Goal: Task Accomplishment & Management: Manage account settings

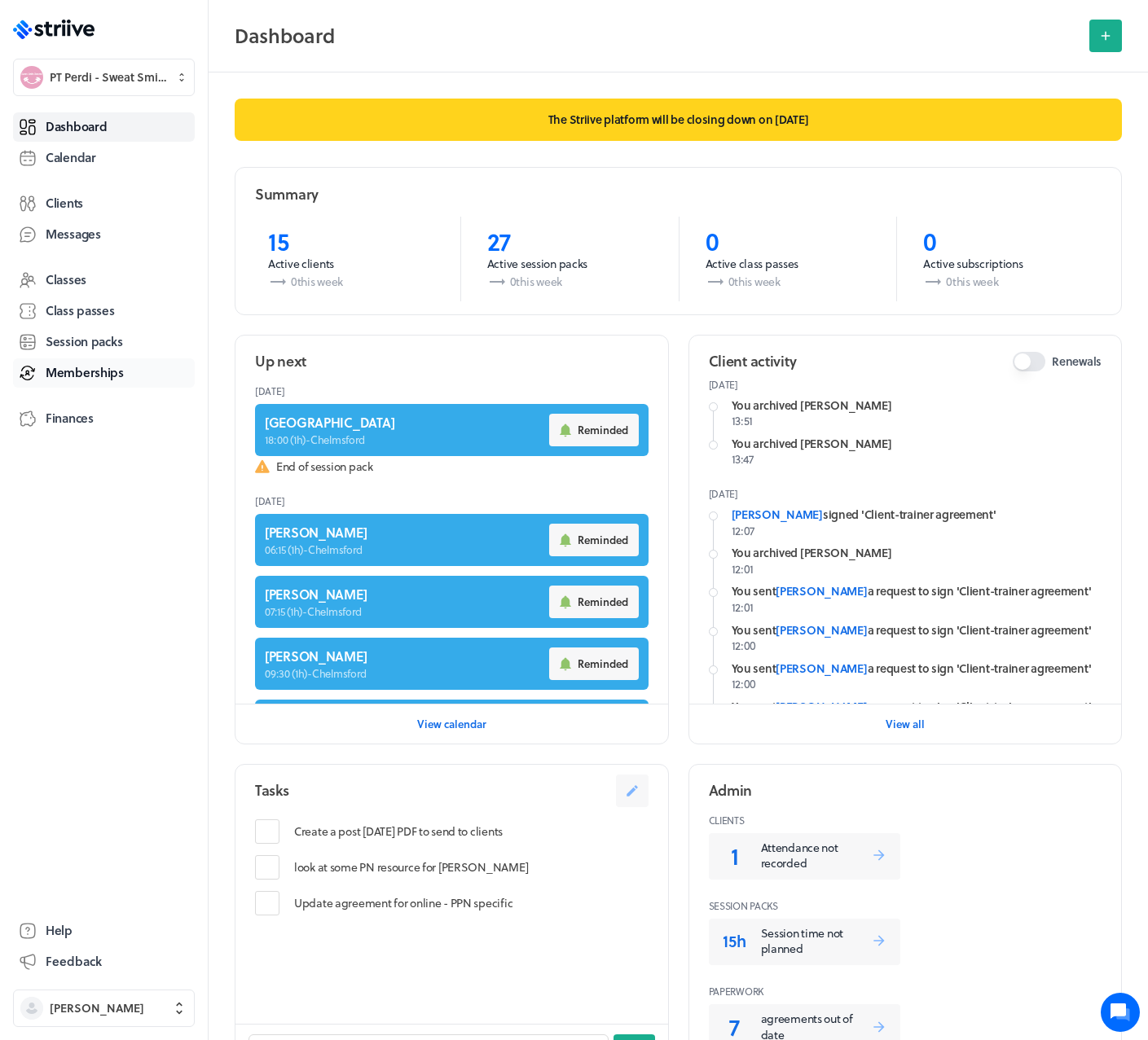
click at [67, 382] on link "Memberships" at bounding box center [104, 373] width 182 height 30
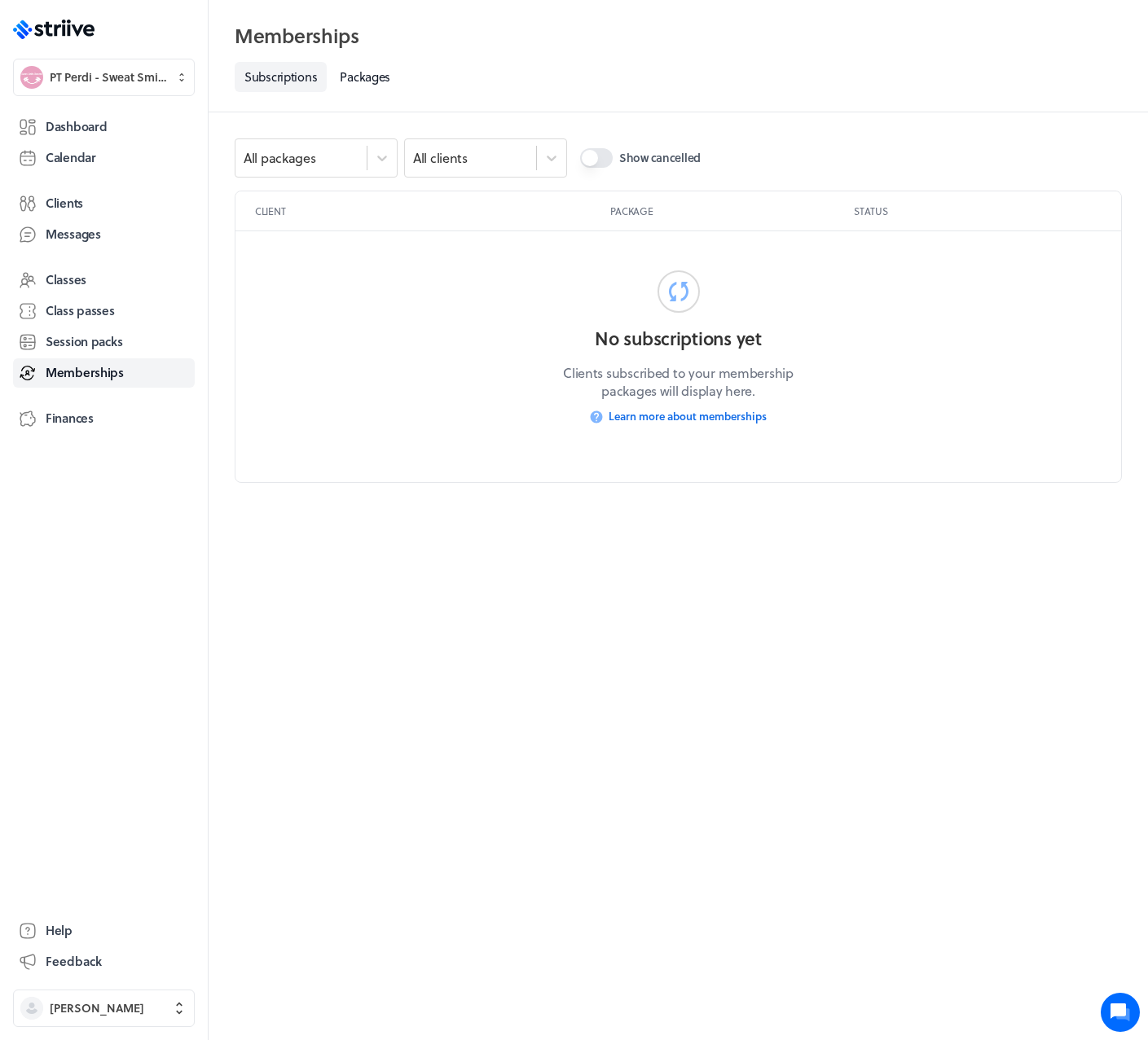
click at [598, 166] on button "Show cancelled" at bounding box center [596, 158] width 33 height 20
click at [597, 164] on button "Show cancelled" at bounding box center [596, 158] width 33 height 20
click at [372, 76] on link "Packages" at bounding box center [365, 77] width 70 height 30
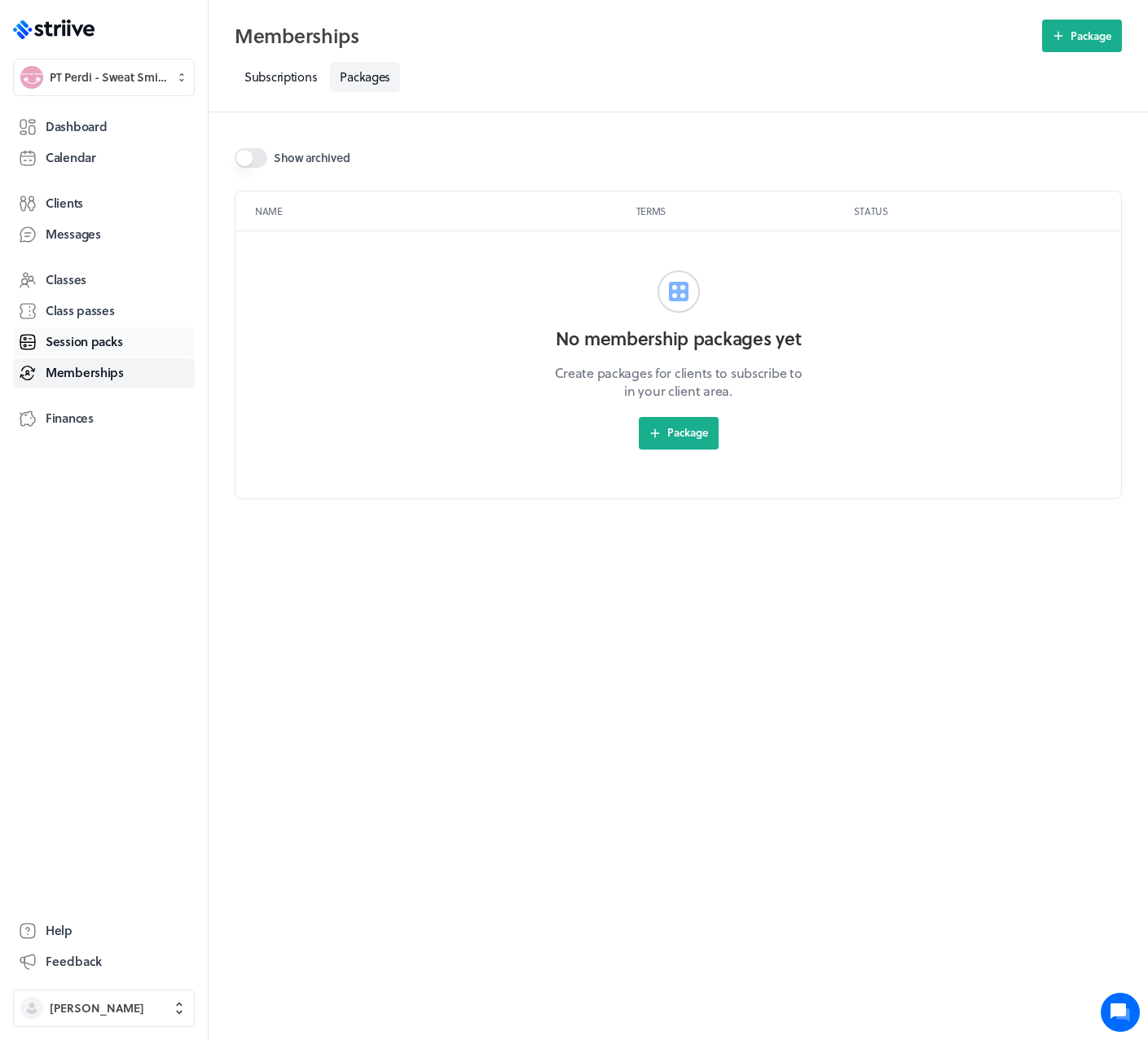
click at [90, 335] on span "Session packs" at bounding box center [83, 341] width 76 height 17
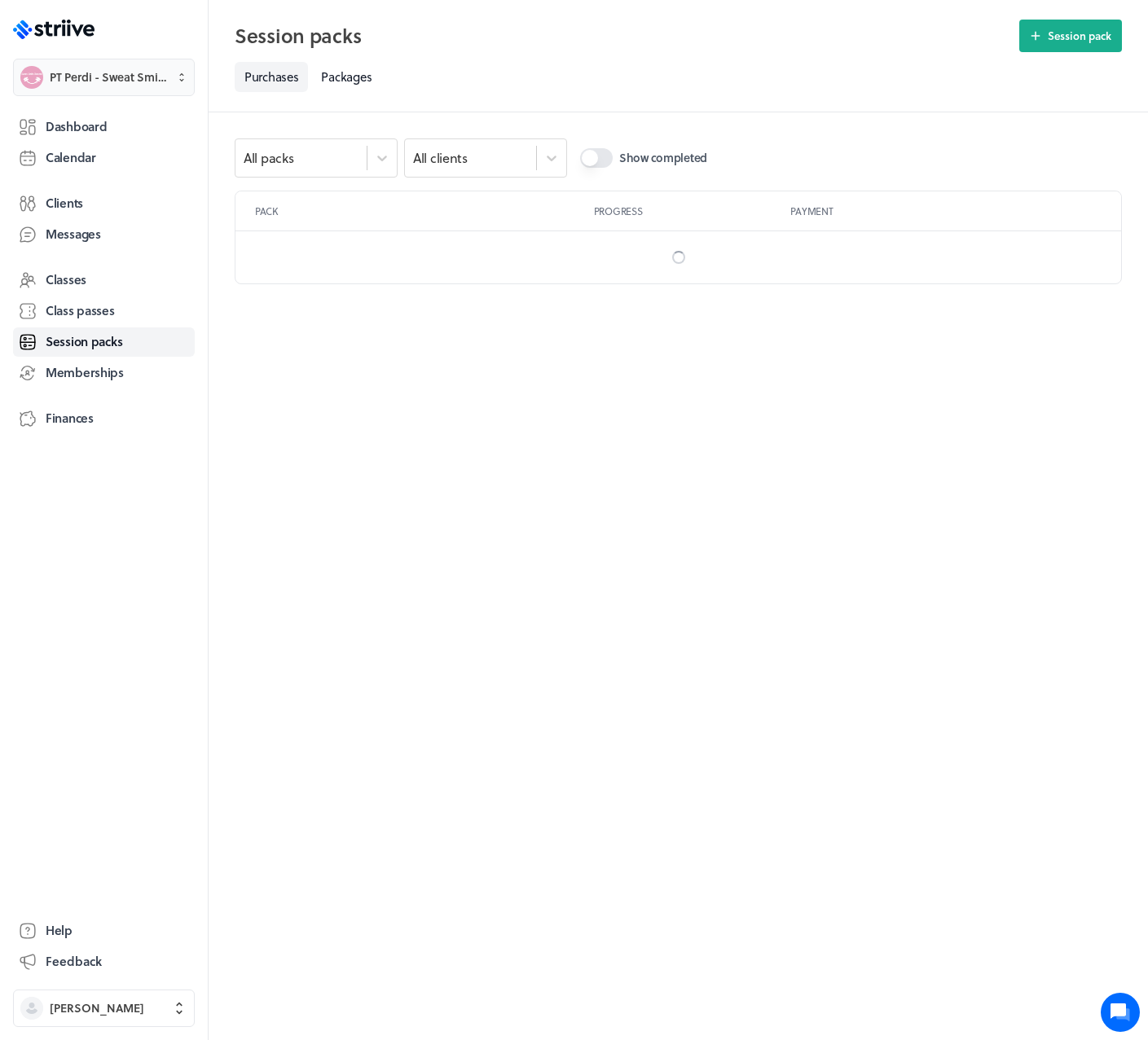
click at [100, 81] on span "PT Perdi - Sweat Smile Succeed" at bounding box center [108, 77] width 117 height 16
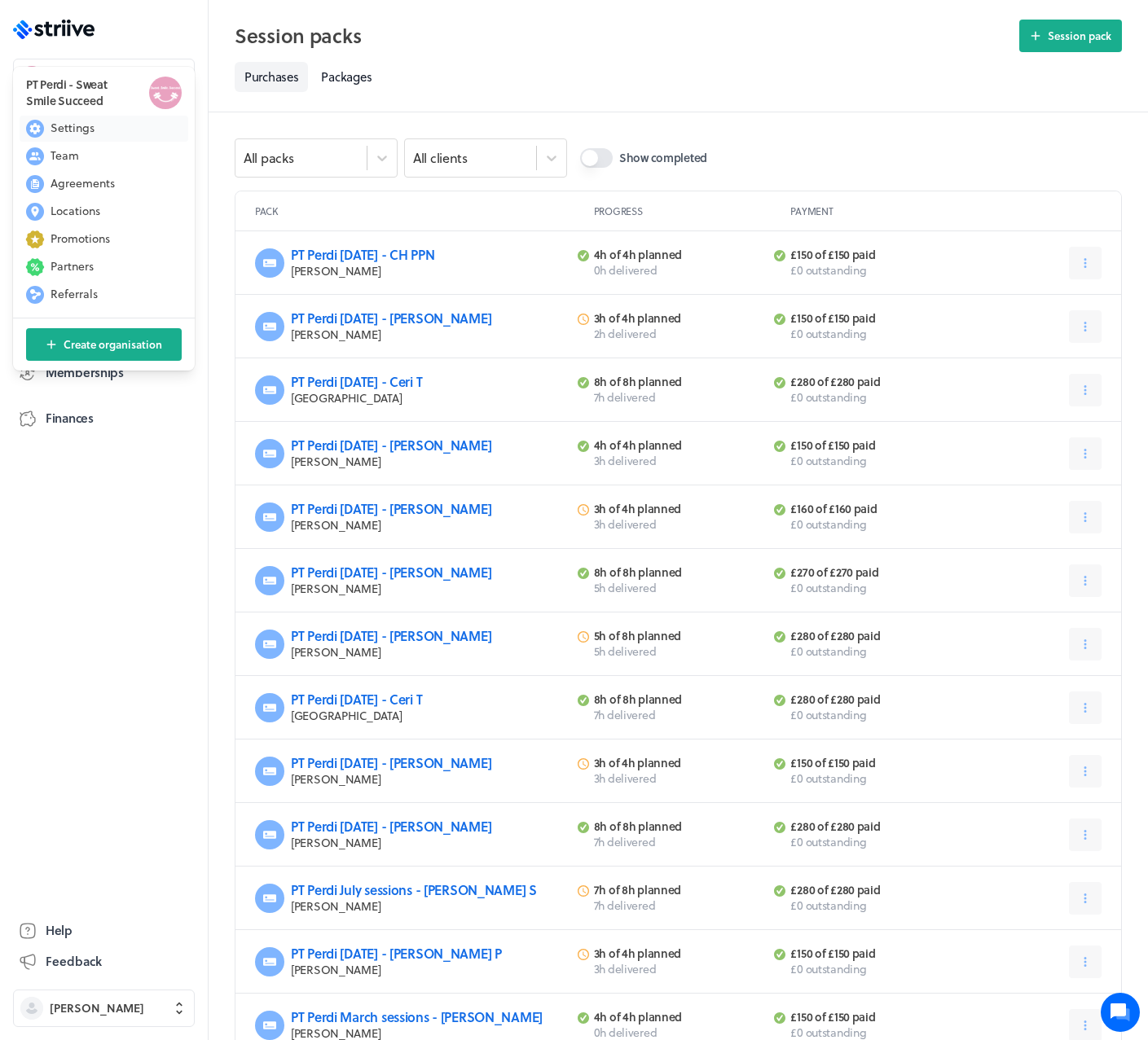
click at [94, 129] on button "Settings" at bounding box center [104, 129] width 169 height 26
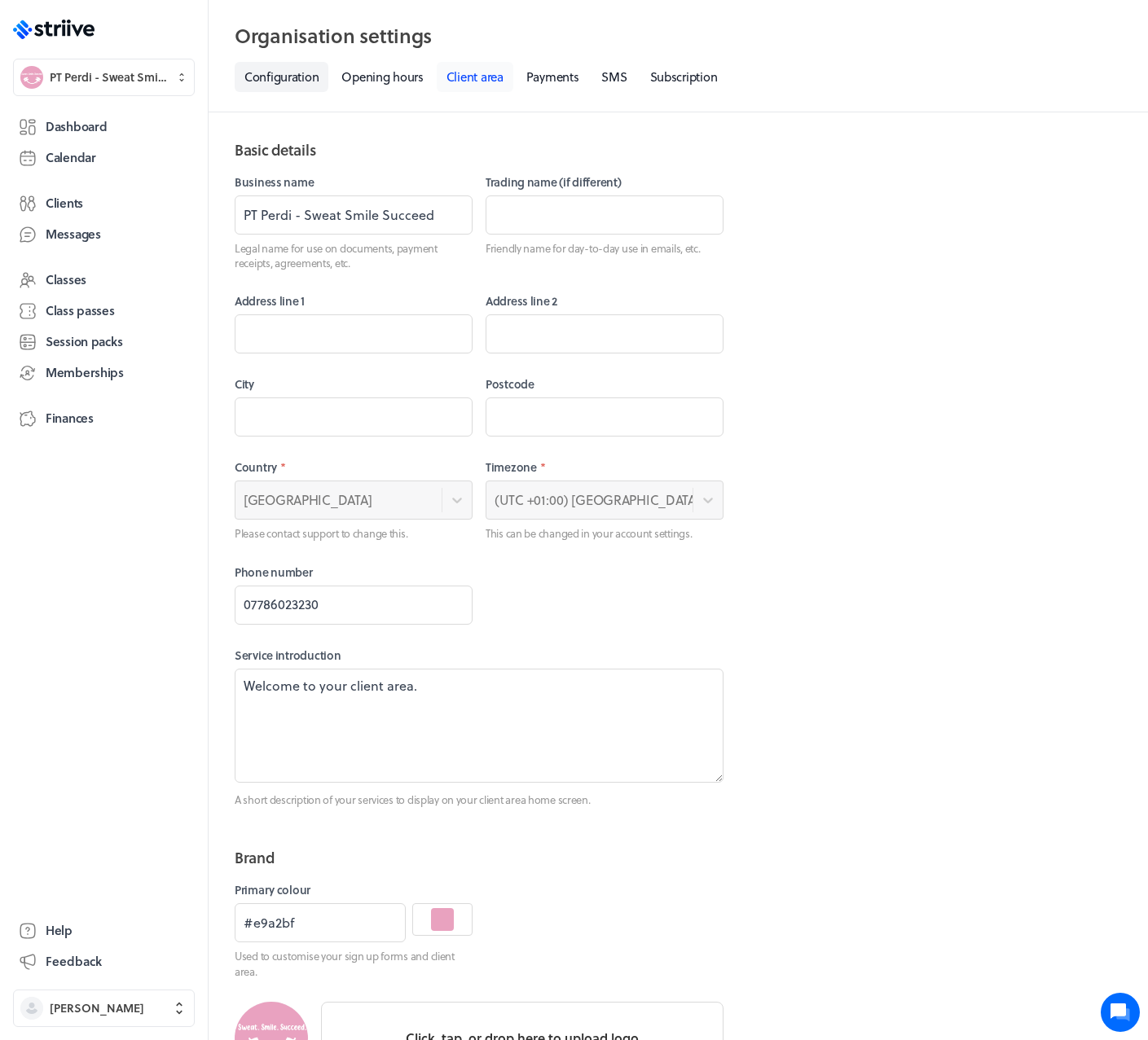
click at [468, 71] on link "Client area" at bounding box center [475, 77] width 76 height 30
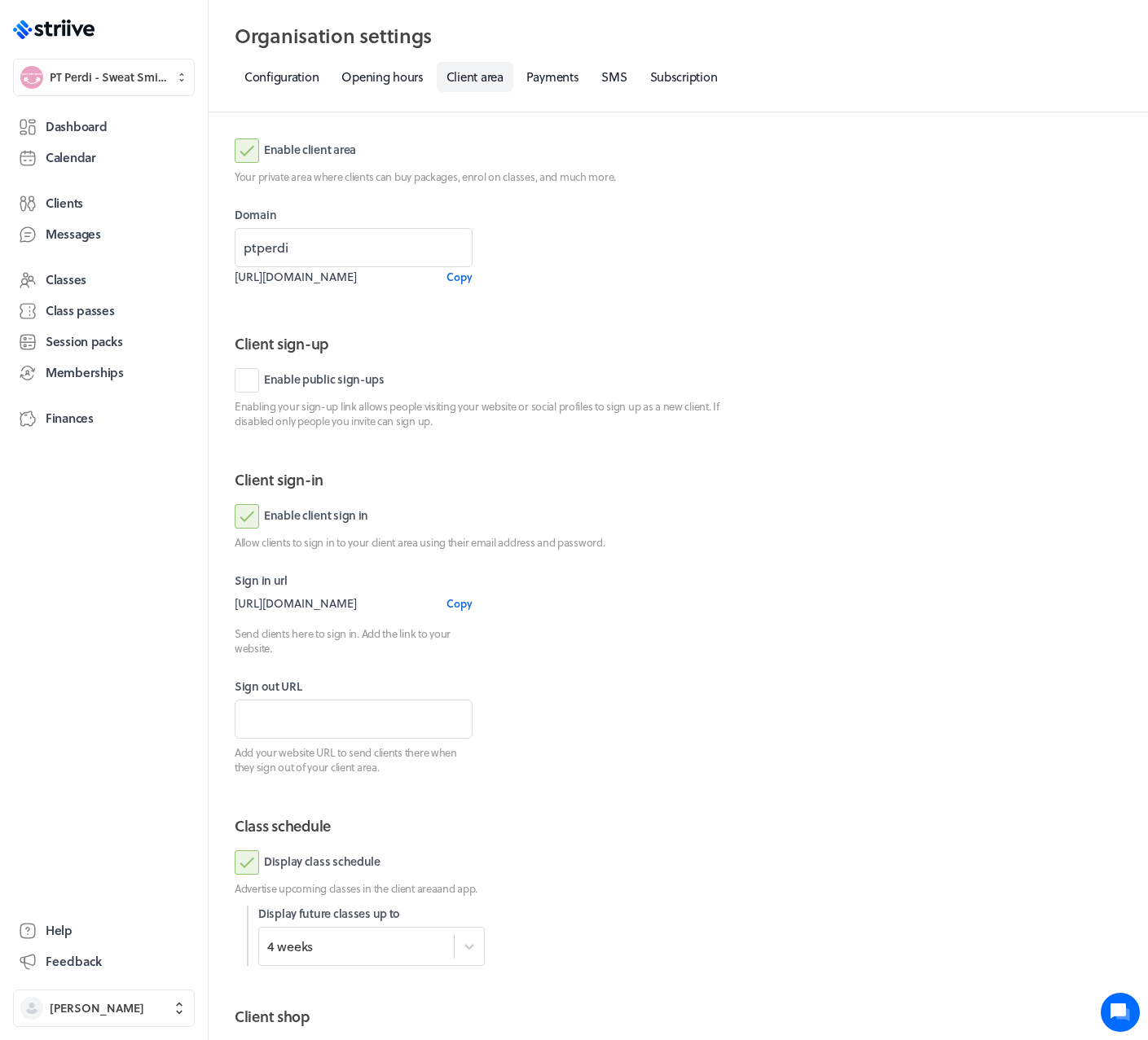
click at [1121, 1005] on icon at bounding box center [1118, 1011] width 16 height 16
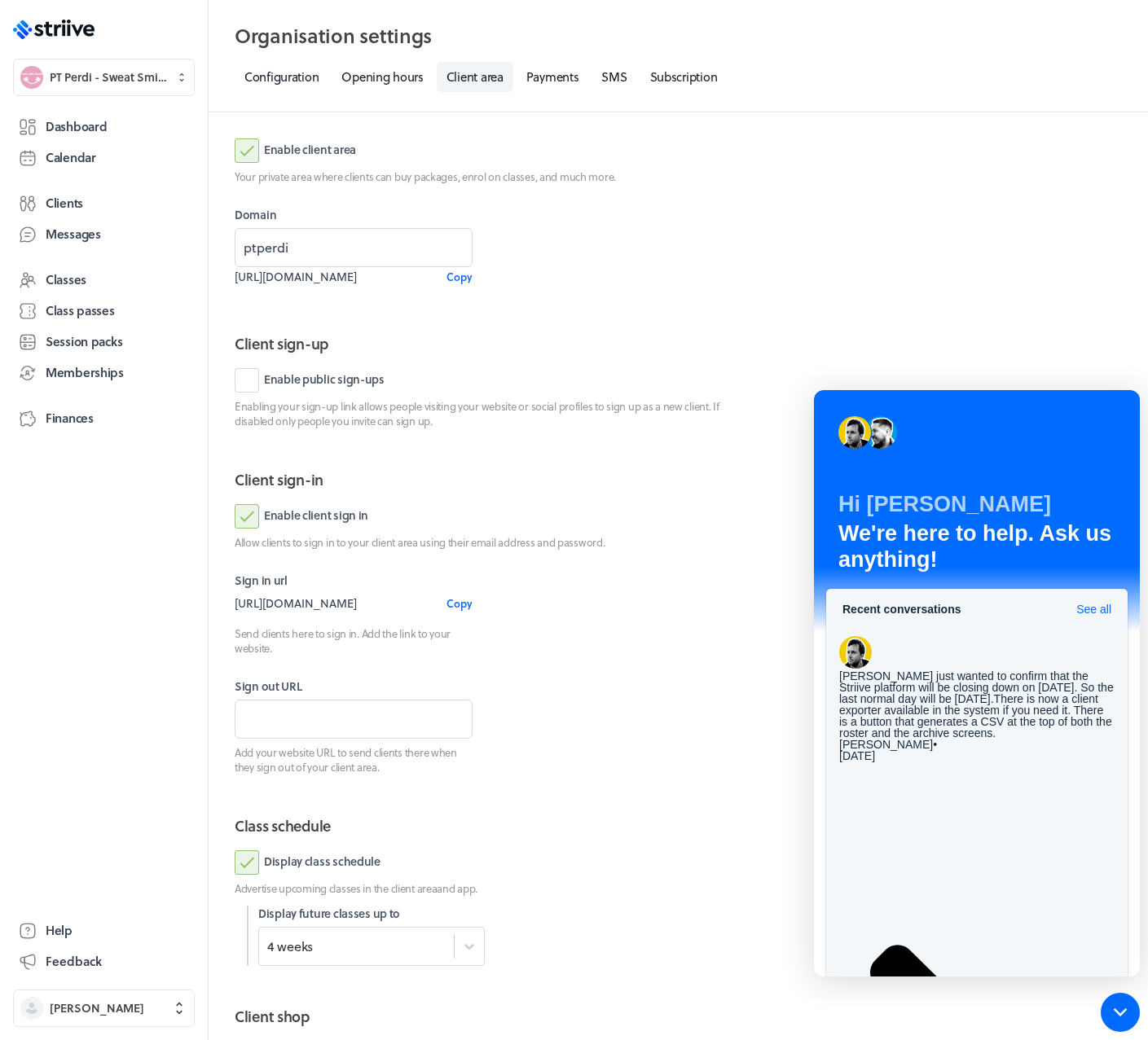
click at [748, 687] on div "Enable client area Your private area where clients can buy packages, enrol on c…" at bounding box center [678, 892] width 939 height 1559
click at [1123, 1010] on icon at bounding box center [1119, 1011] width 13 height 7
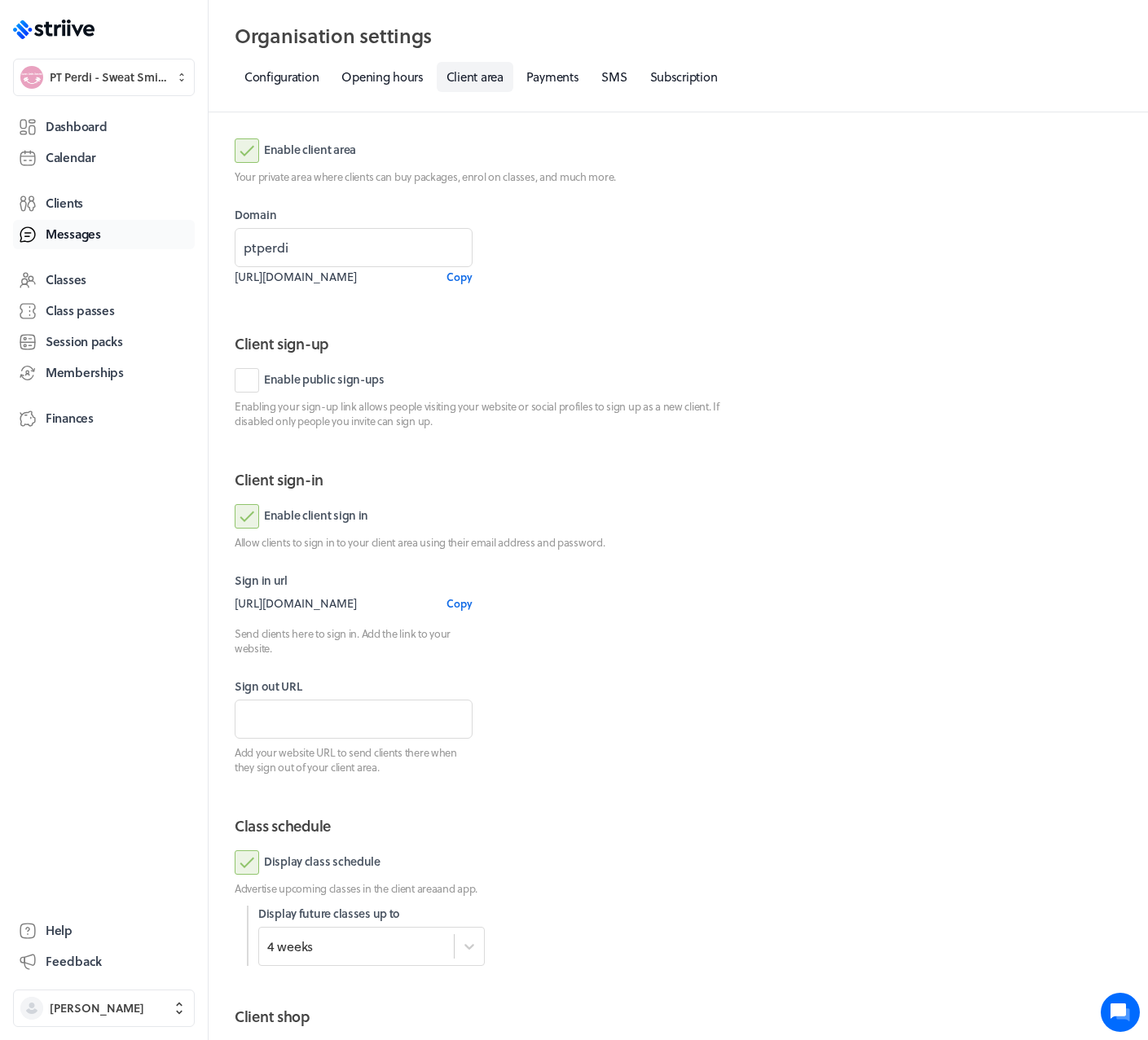
click at [90, 228] on span "Messages" at bounding box center [73, 233] width 55 height 17
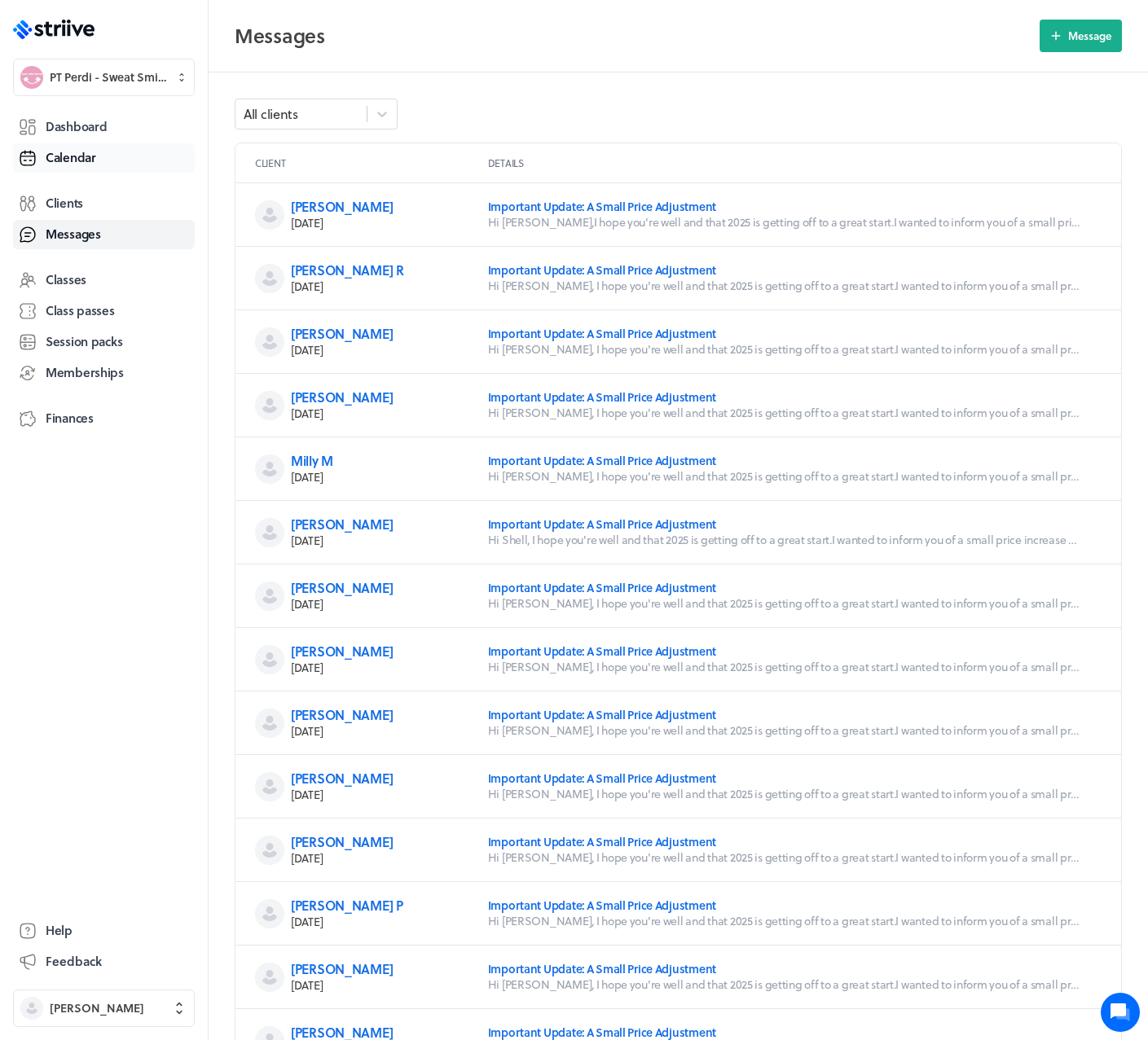
click at [78, 154] on span "Calendar" at bounding box center [70, 157] width 50 height 17
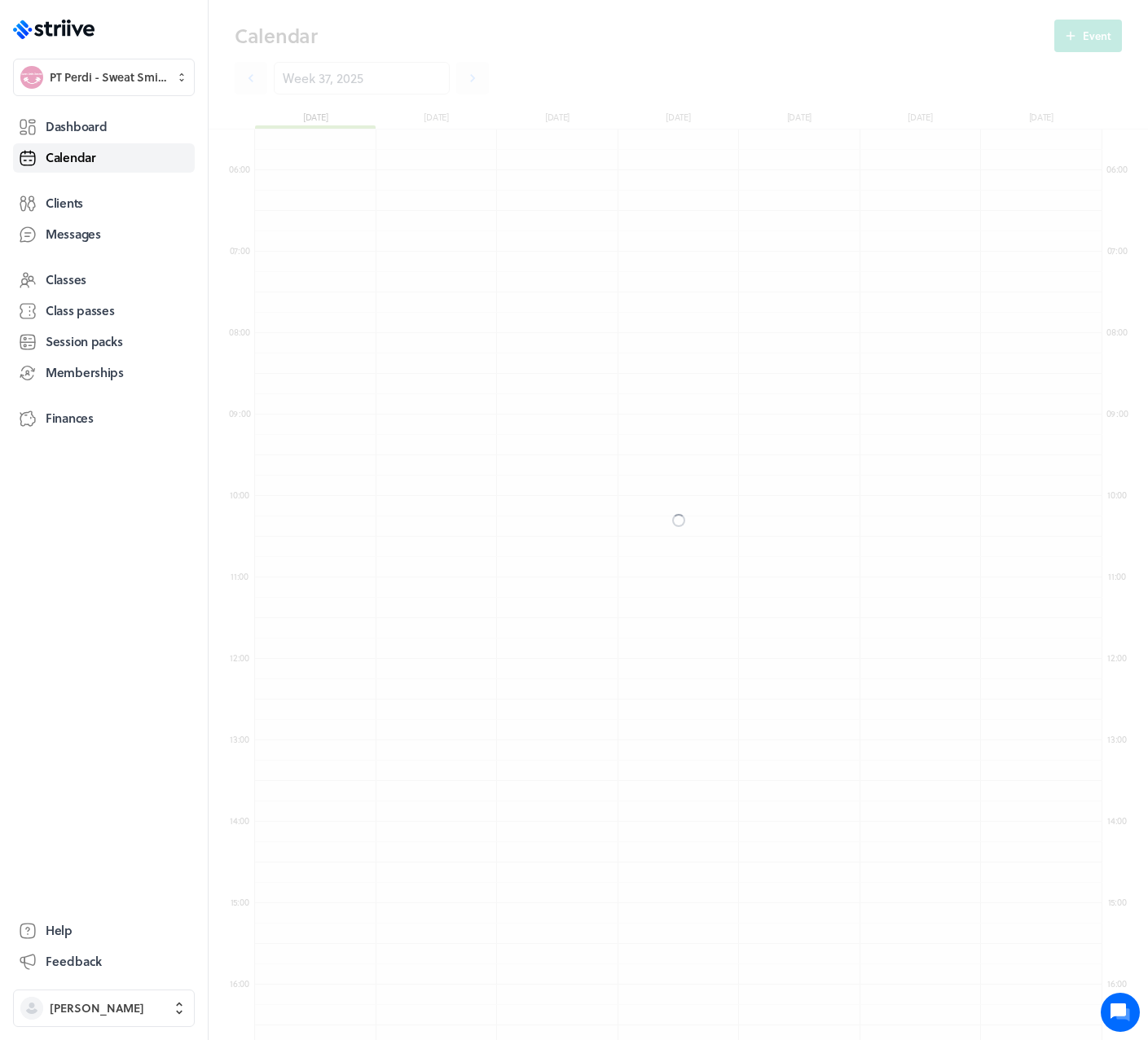
scroll to position [1954, 847]
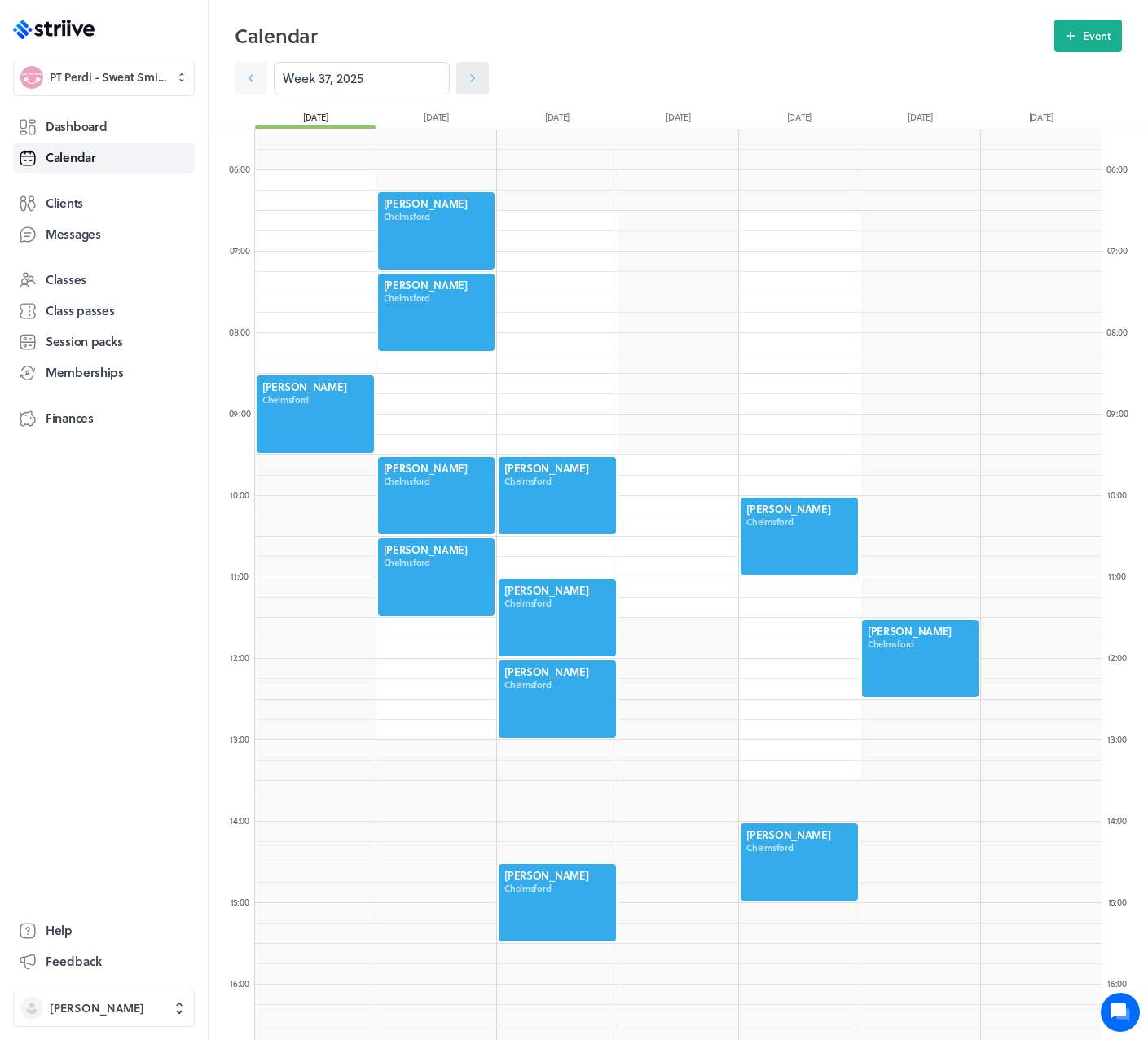
click at [465, 75] on icon at bounding box center [473, 78] width 16 height 16
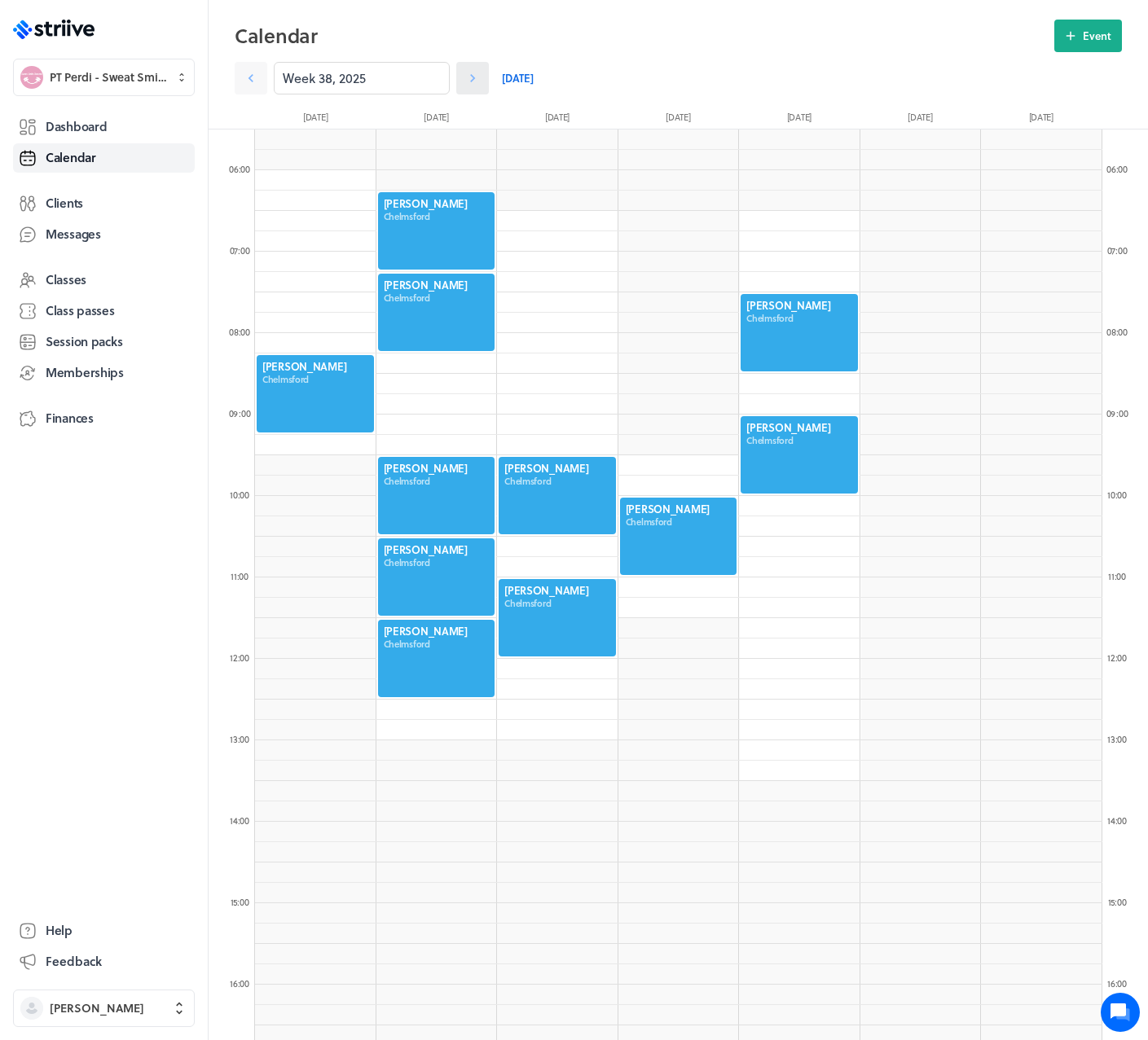
click at [465, 75] on icon at bounding box center [473, 78] width 16 height 16
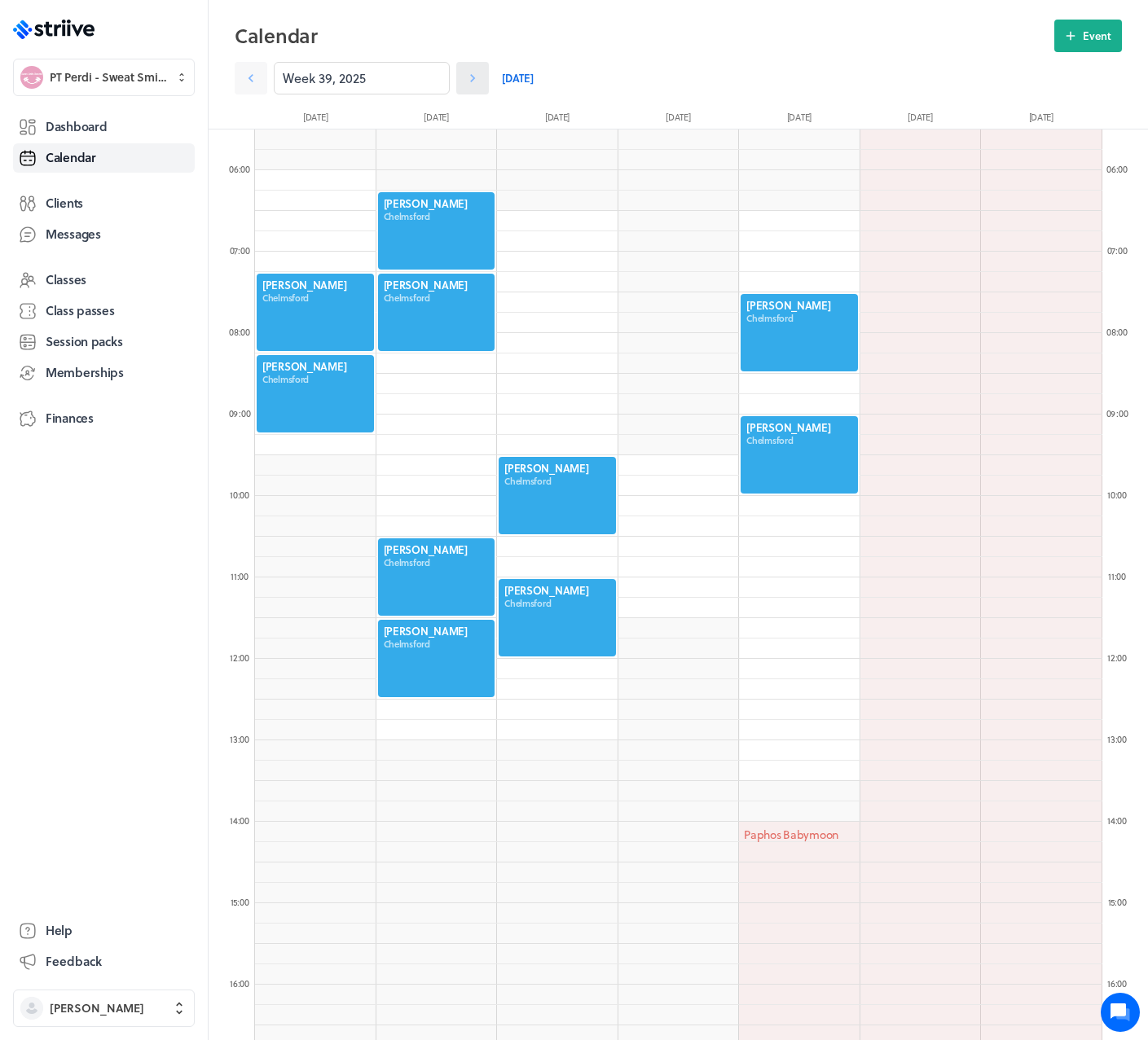
click at [465, 75] on icon at bounding box center [473, 78] width 16 height 16
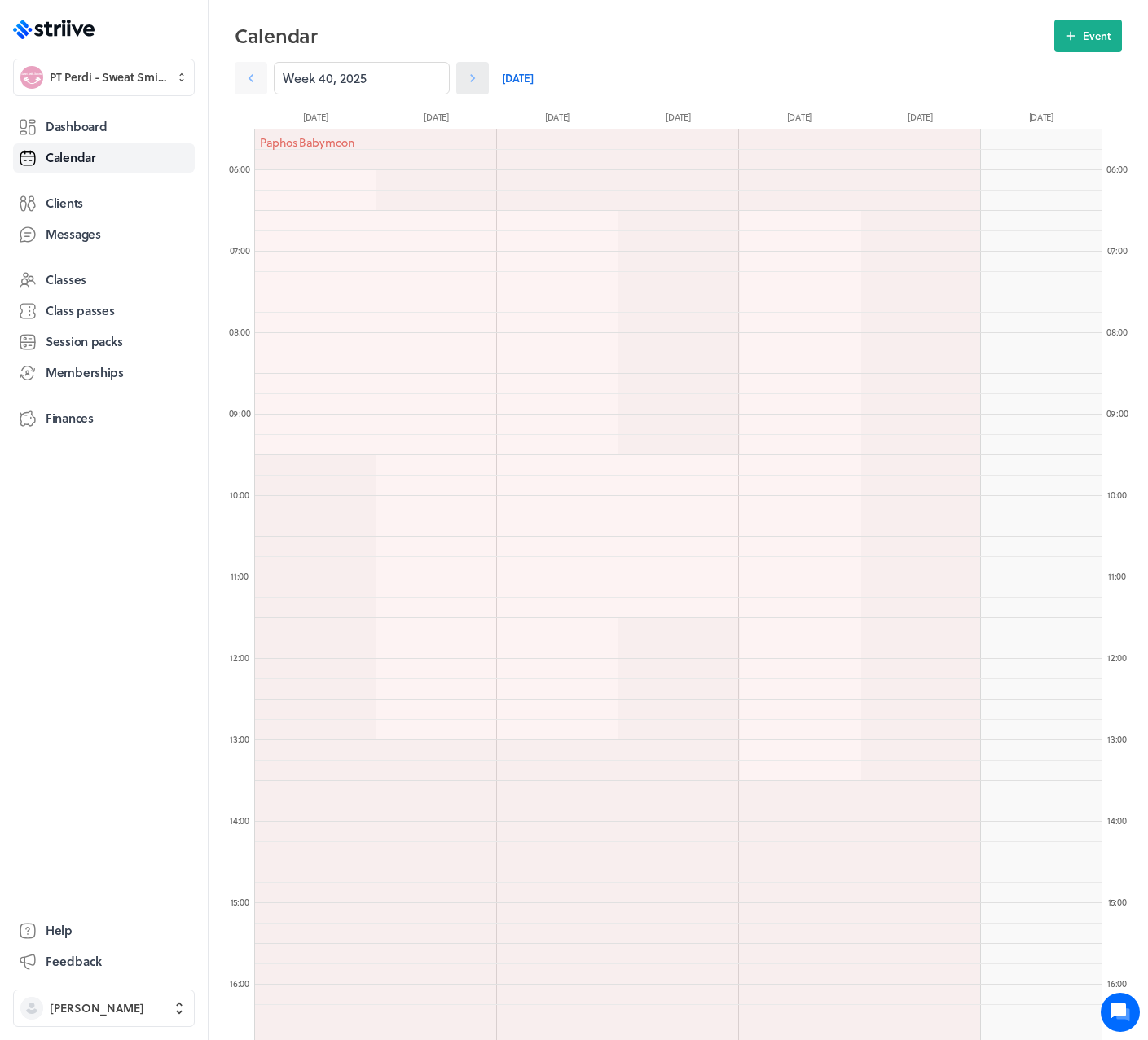
click at [465, 75] on icon at bounding box center [473, 78] width 16 height 16
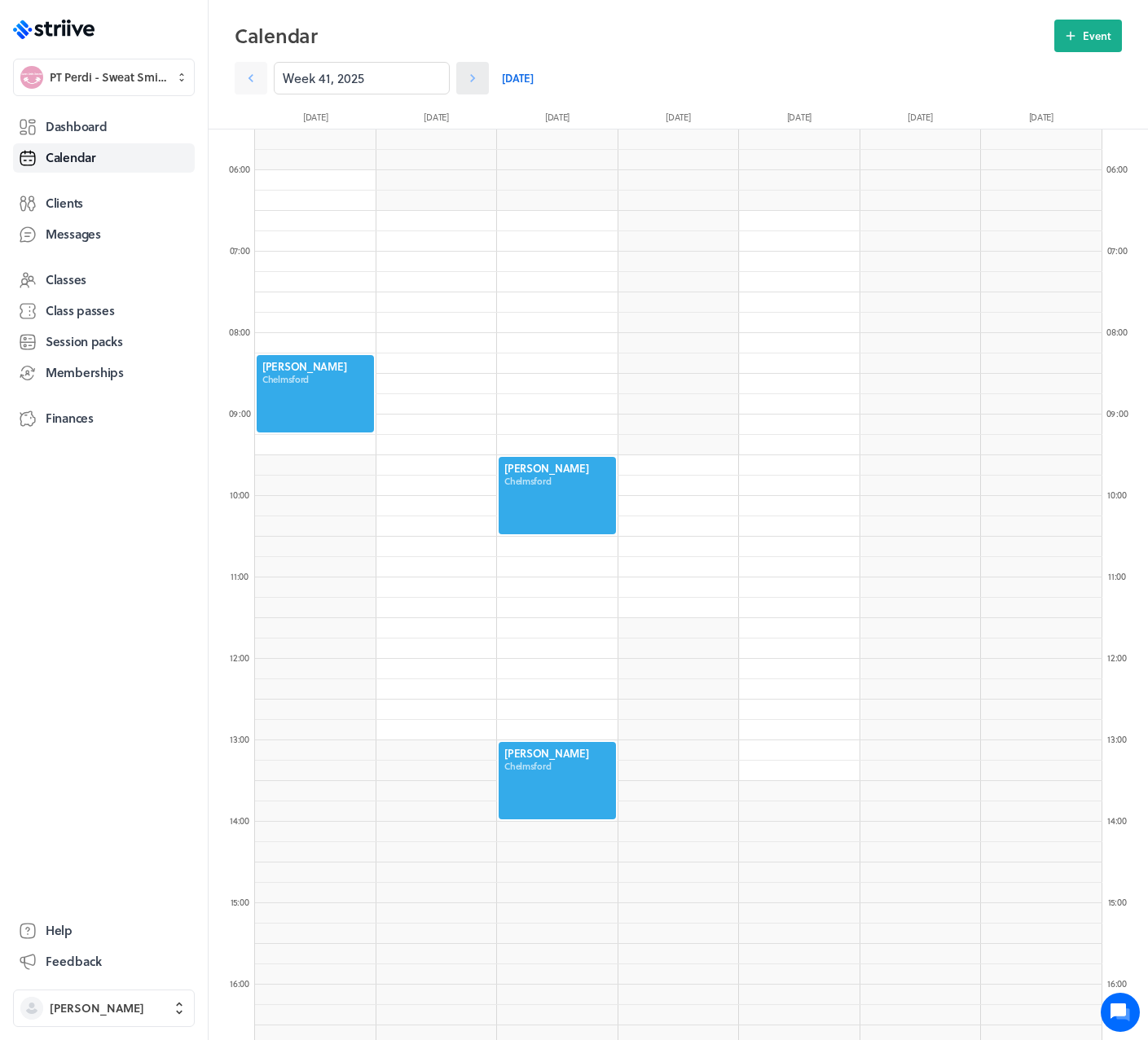
click at [465, 75] on icon at bounding box center [473, 78] width 16 height 16
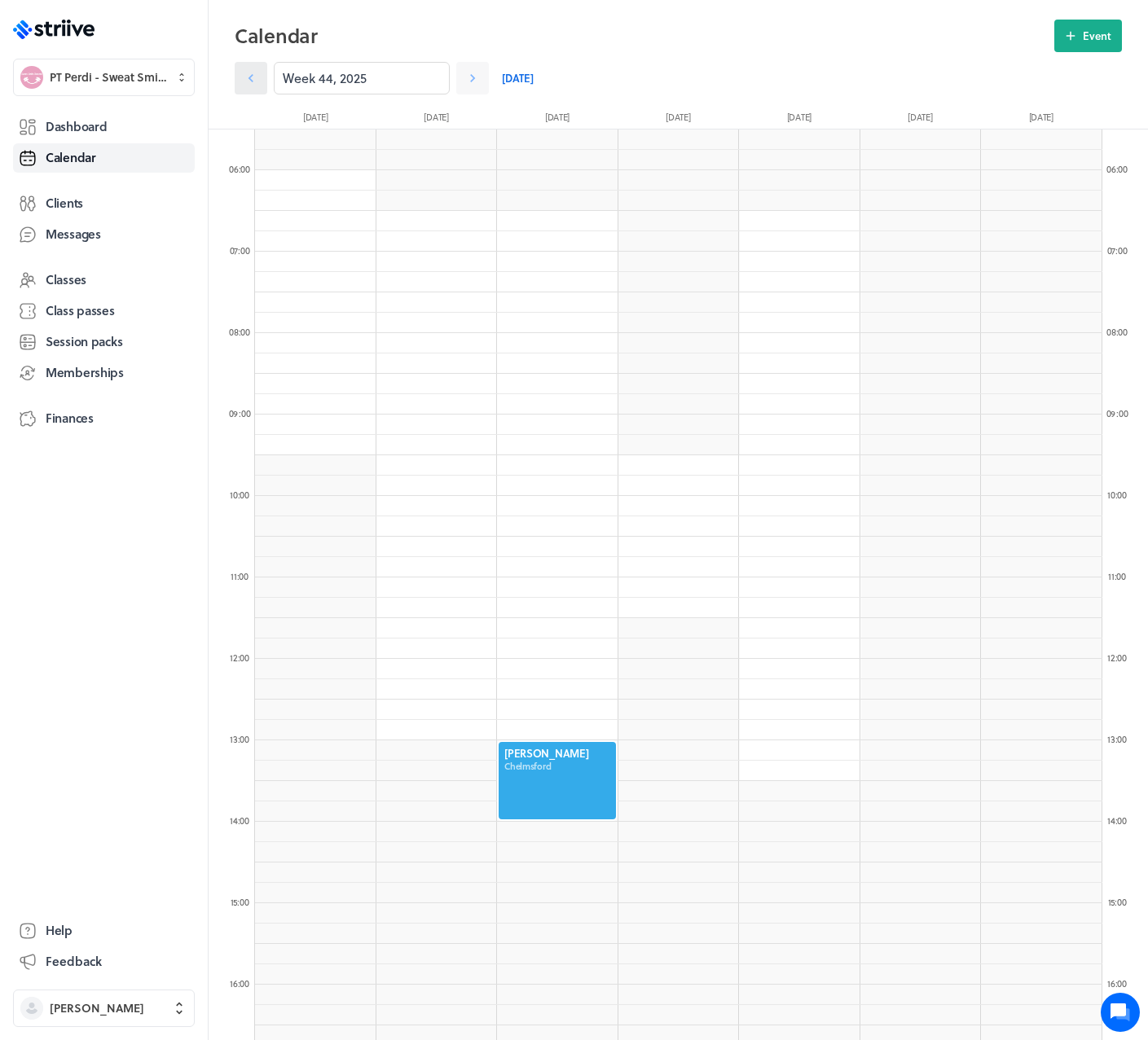
click at [261, 81] on link at bounding box center [250, 78] width 33 height 33
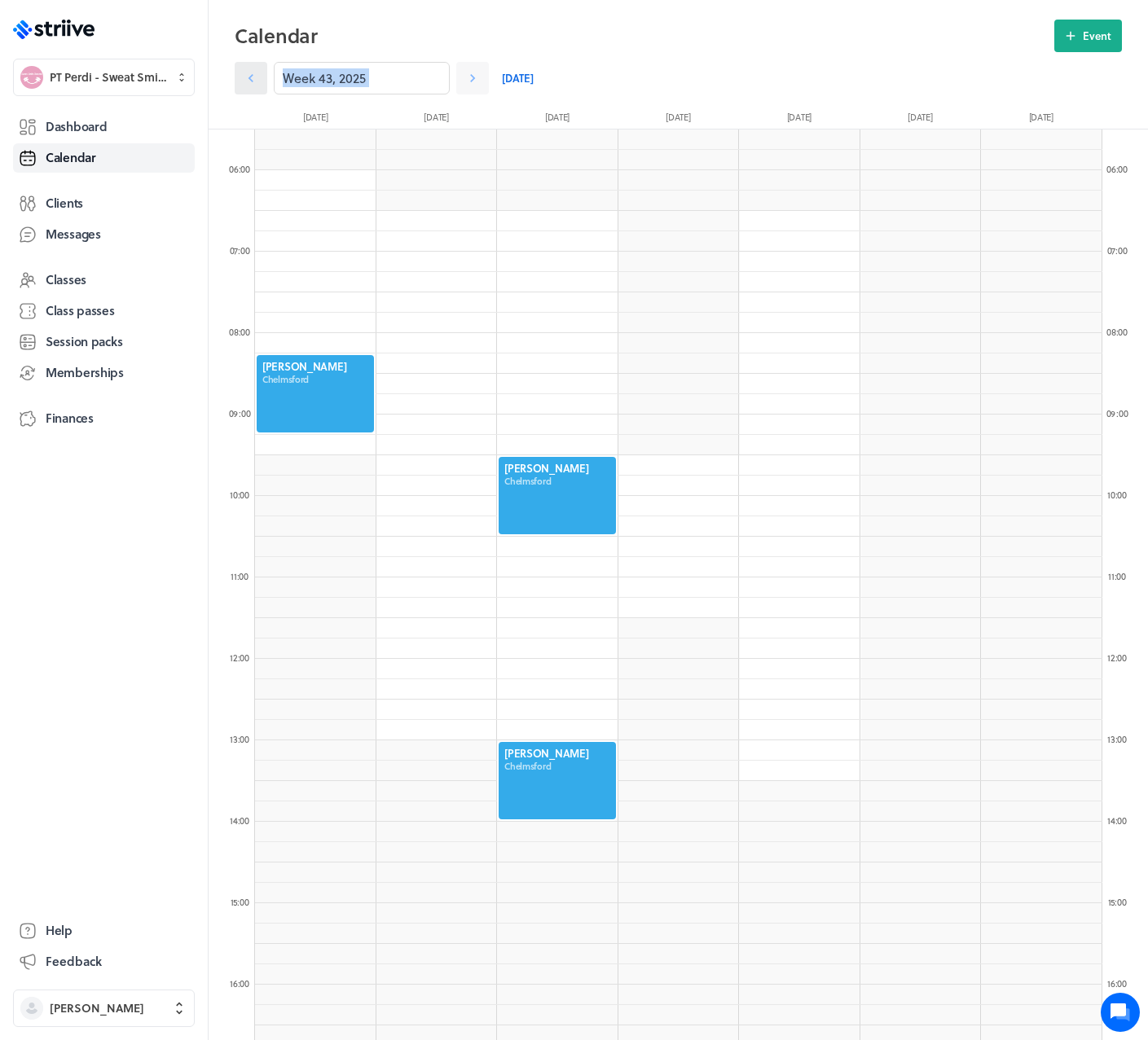
click at [261, 81] on link at bounding box center [250, 78] width 33 height 33
click at [257, 80] on icon at bounding box center [250, 78] width 16 height 16
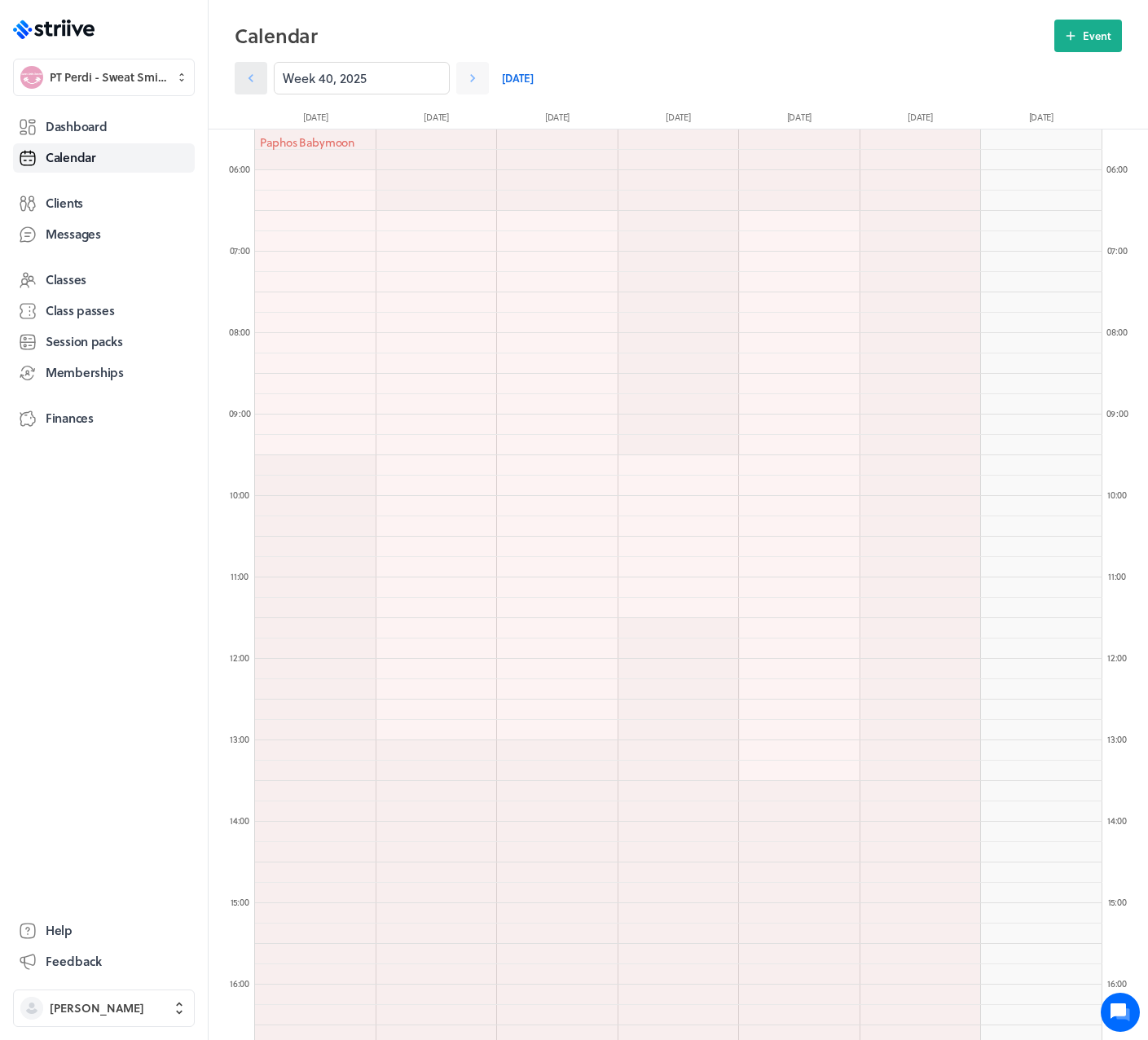
click at [257, 80] on icon at bounding box center [250, 78] width 16 height 16
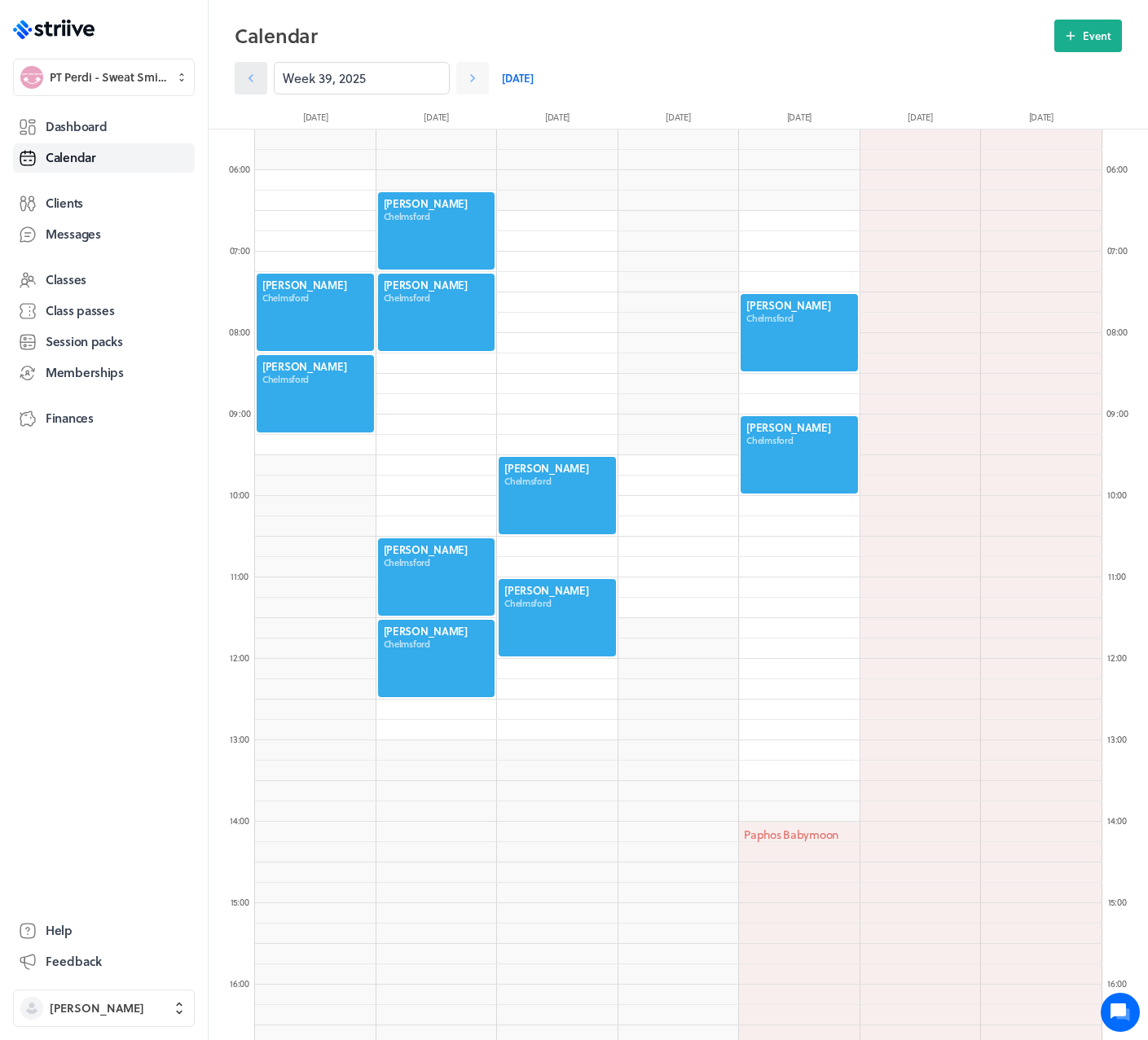
click at [257, 80] on icon at bounding box center [250, 78] width 16 height 16
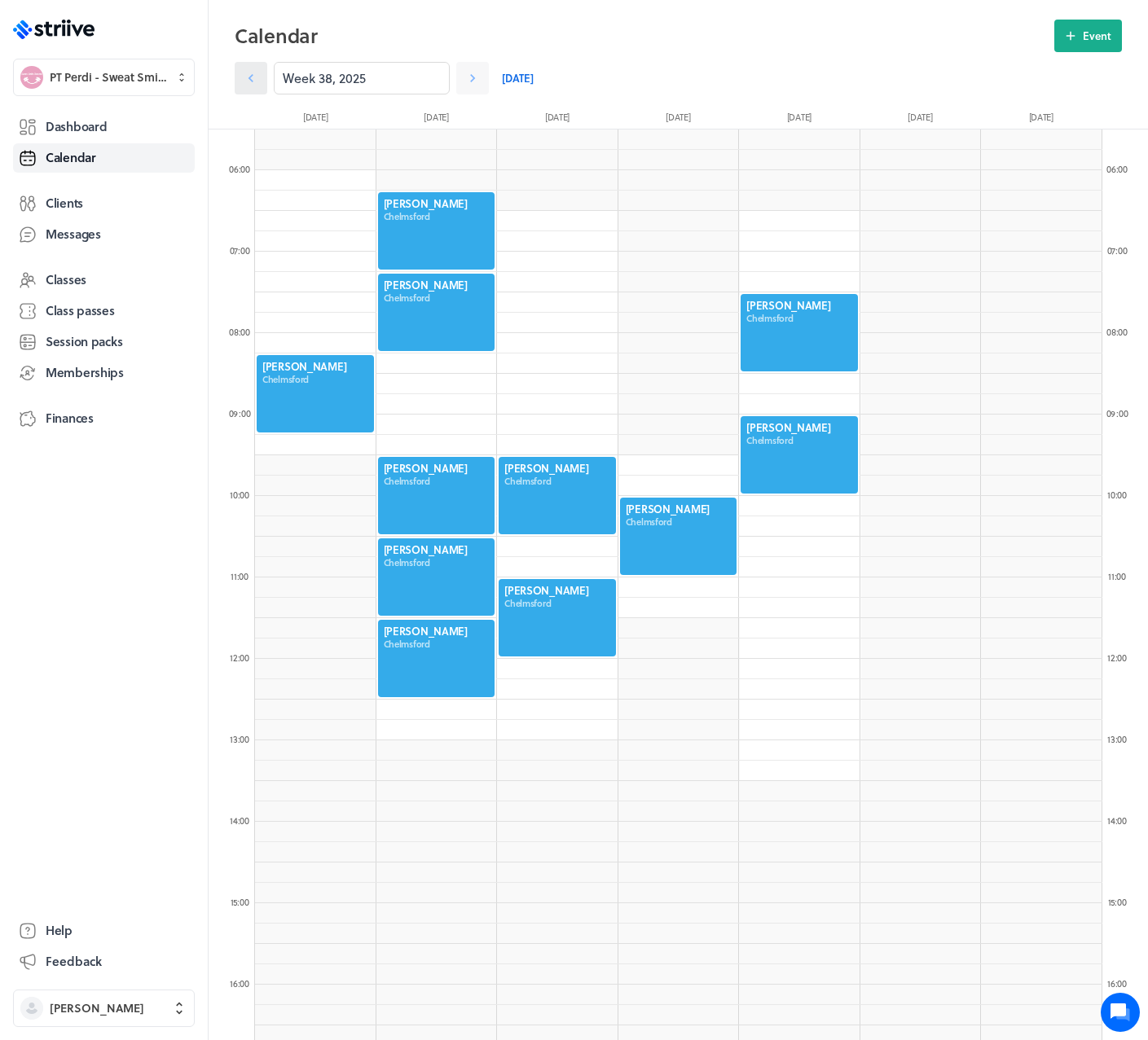
click at [257, 80] on icon at bounding box center [250, 78] width 16 height 16
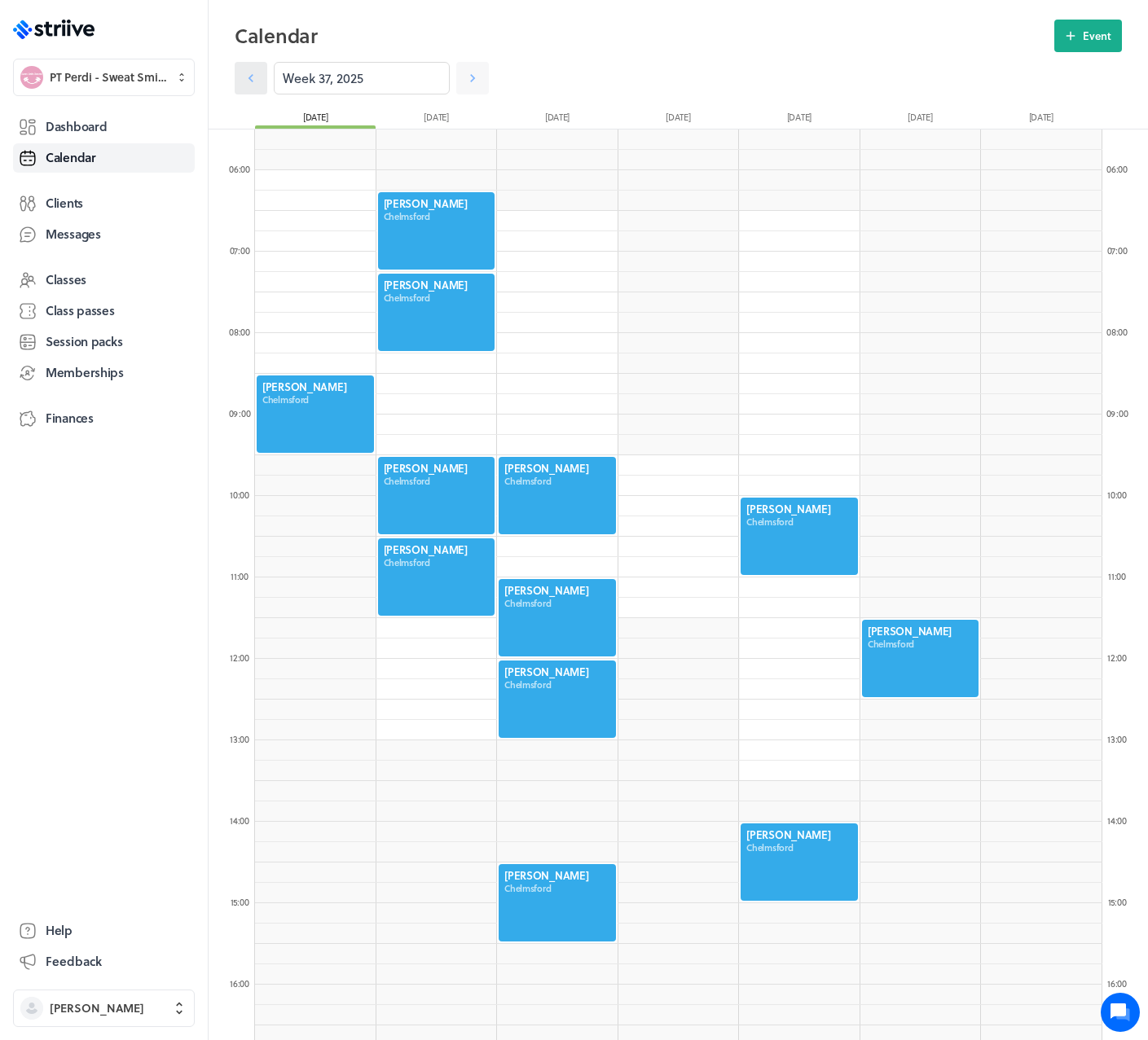
click at [257, 80] on icon at bounding box center [250, 78] width 16 height 16
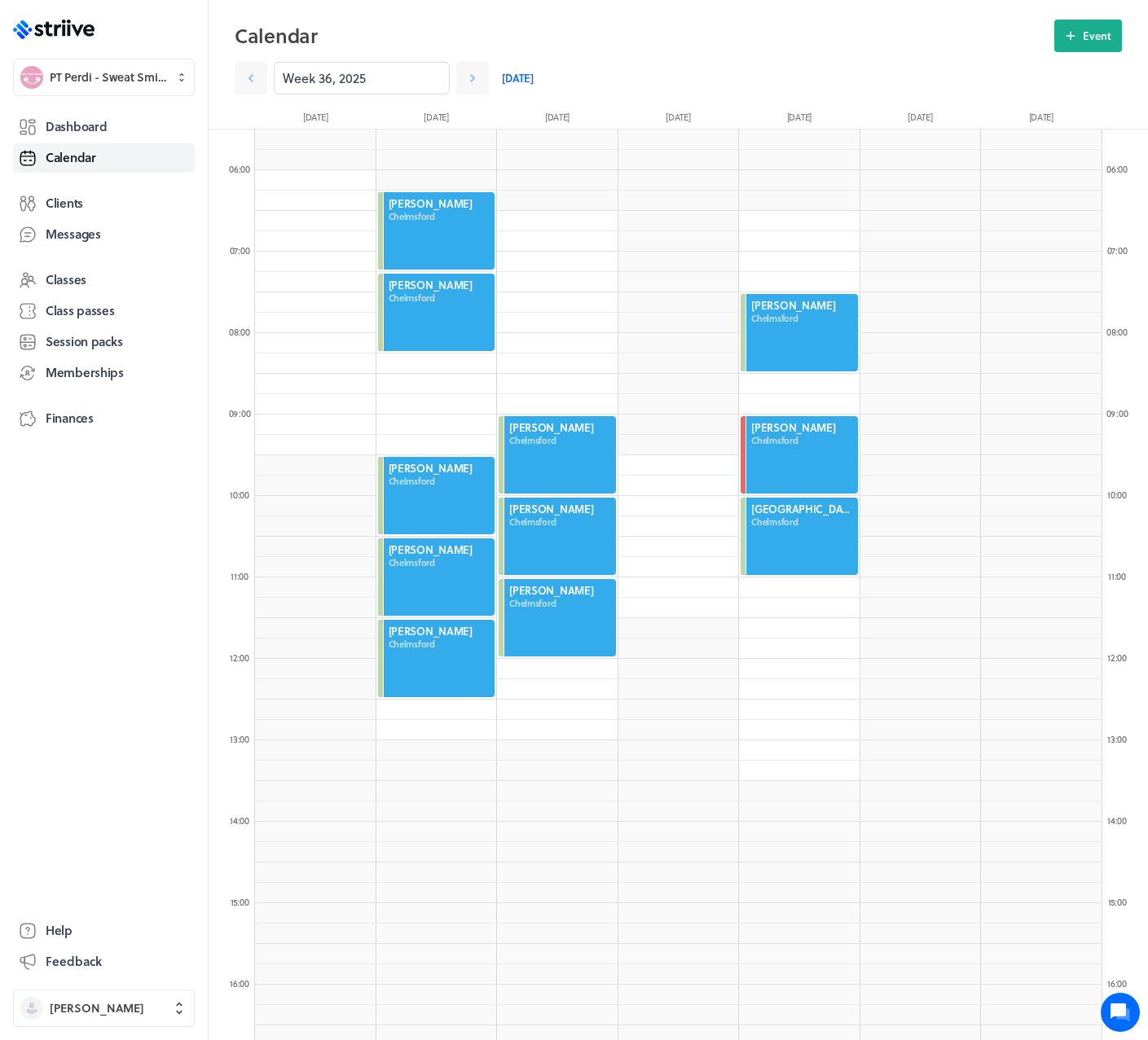
click at [830, 539] on div at bounding box center [799, 537] width 121 height 81
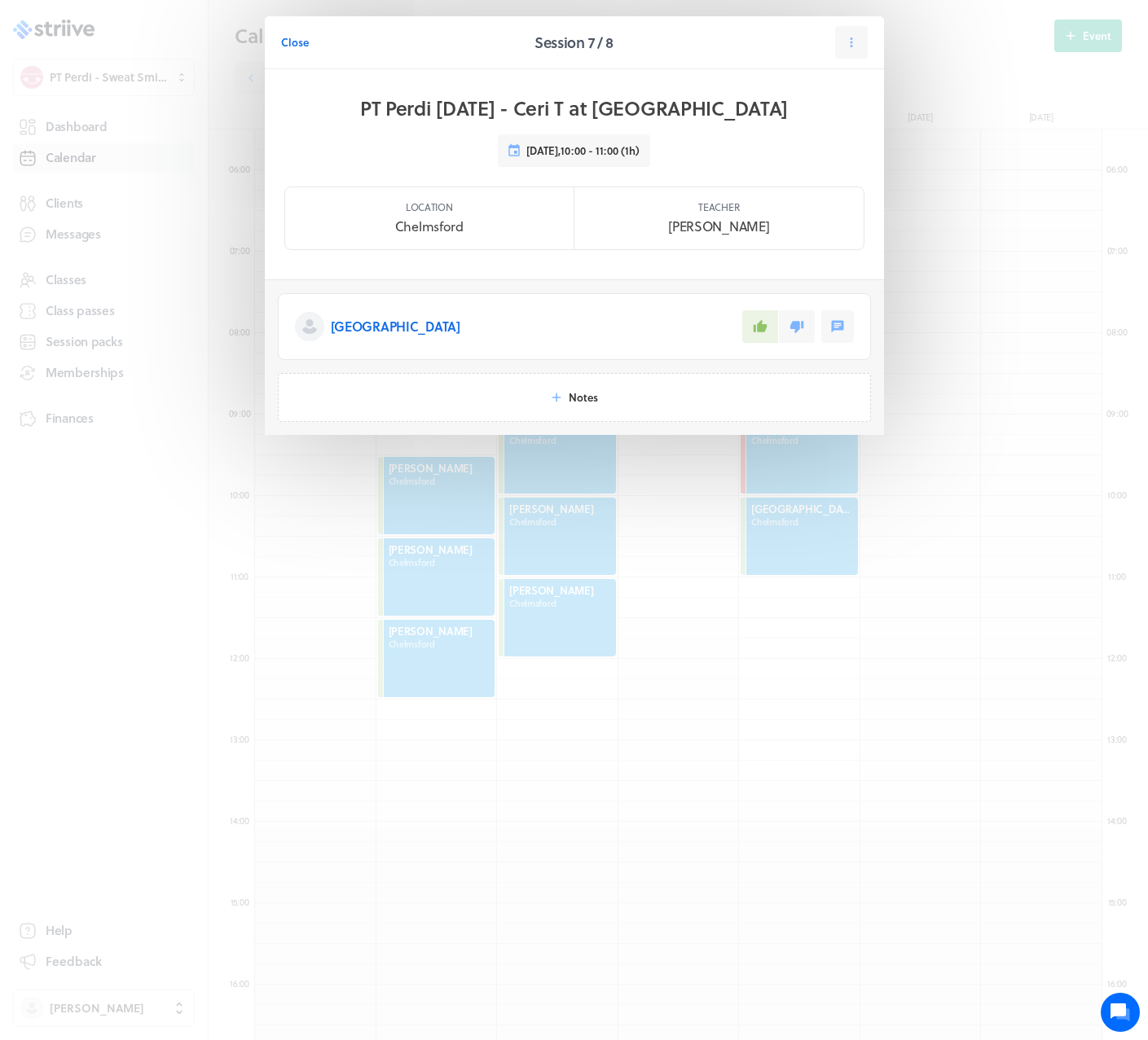
click at [928, 136] on div "Close Session 7 / 8 PT Perdi Aug 25 - Ceri T at Chelmsford Fri 5th Sep , 10:00 …" at bounding box center [574, 258] width 1148 height 516
click at [298, 39] on span "Close" at bounding box center [295, 42] width 28 height 15
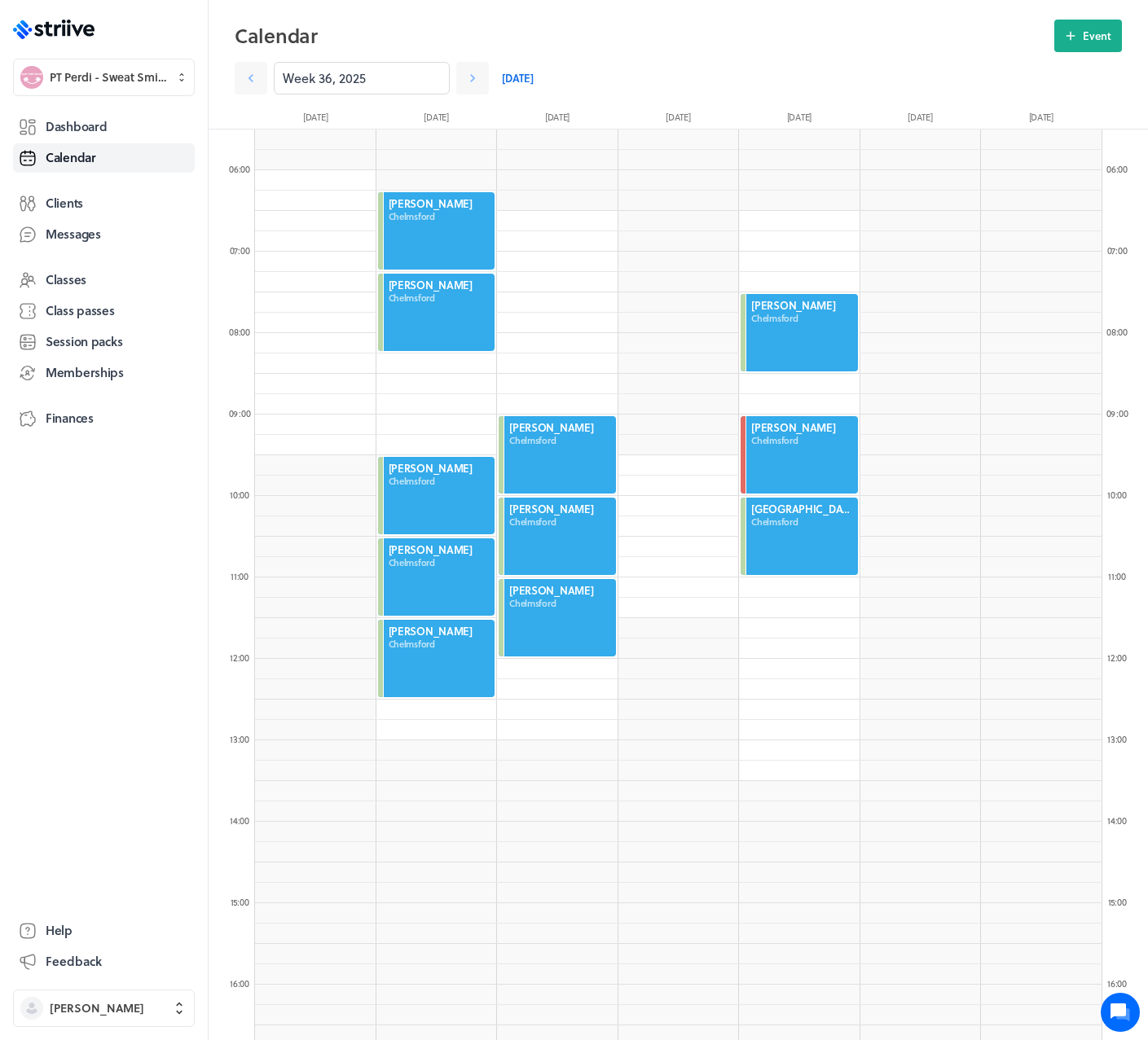
click at [802, 459] on div at bounding box center [799, 455] width 121 height 81
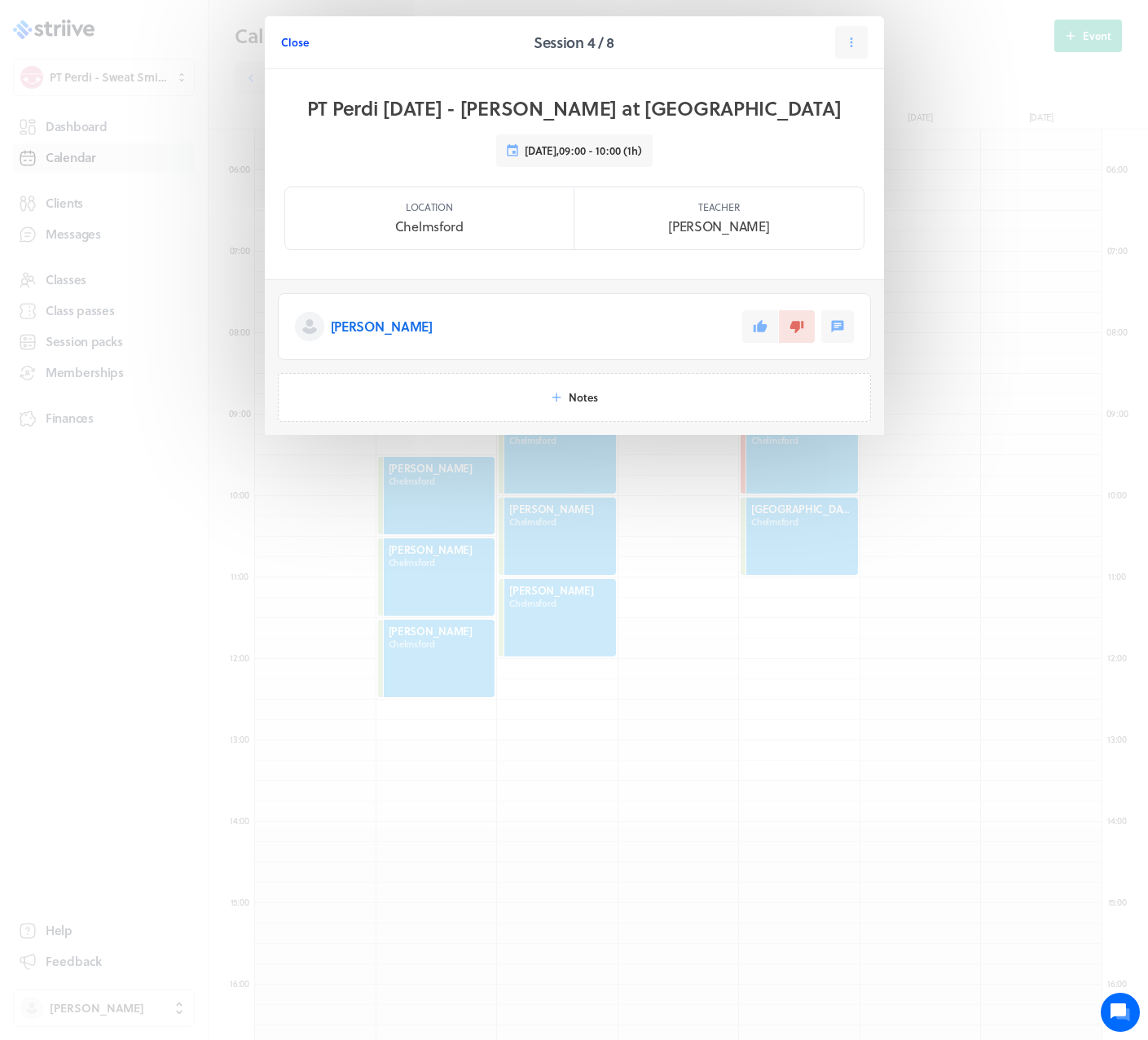
click at [285, 43] on span "Close" at bounding box center [295, 42] width 28 height 15
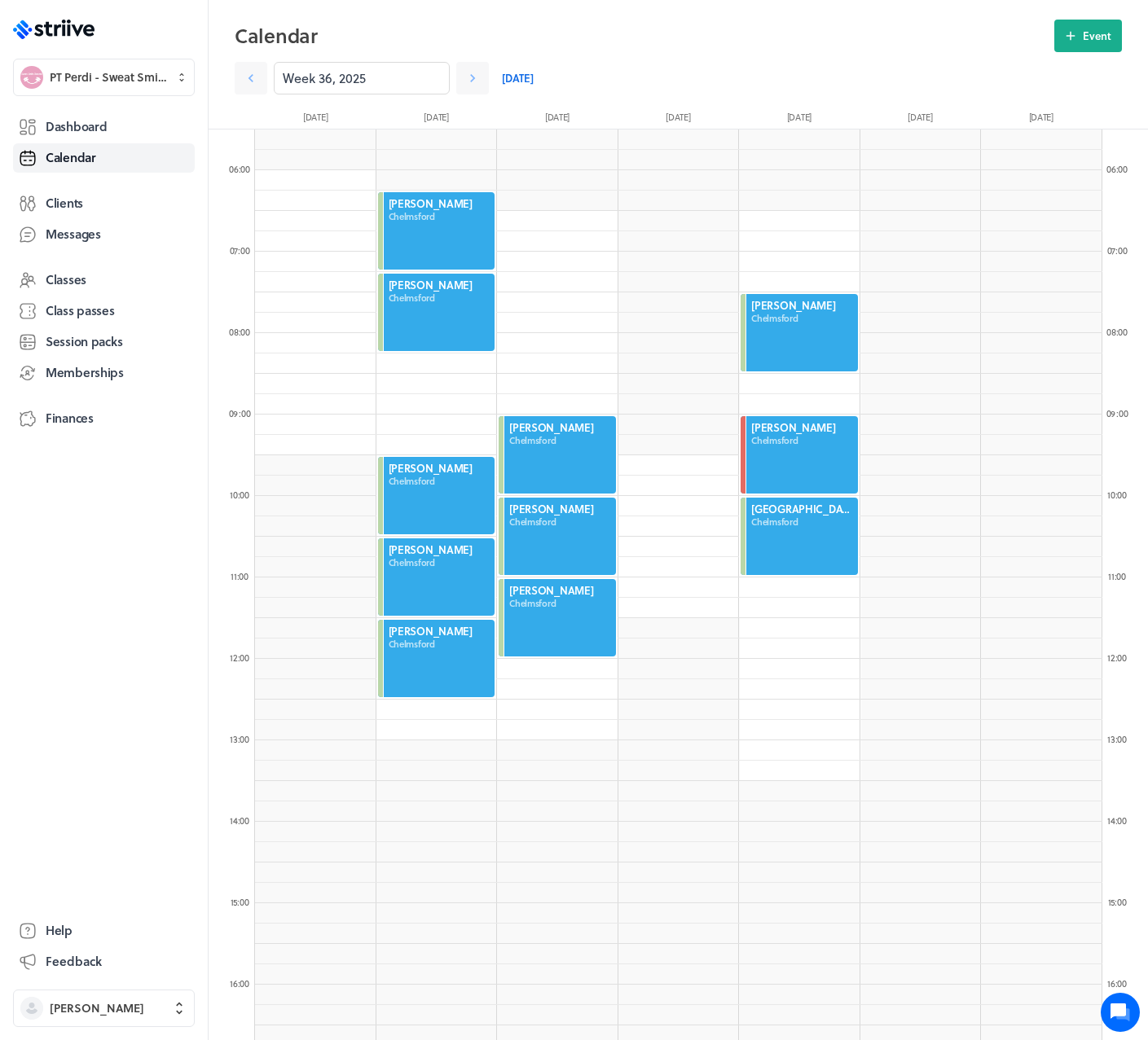
click at [821, 542] on div at bounding box center [799, 537] width 121 height 81
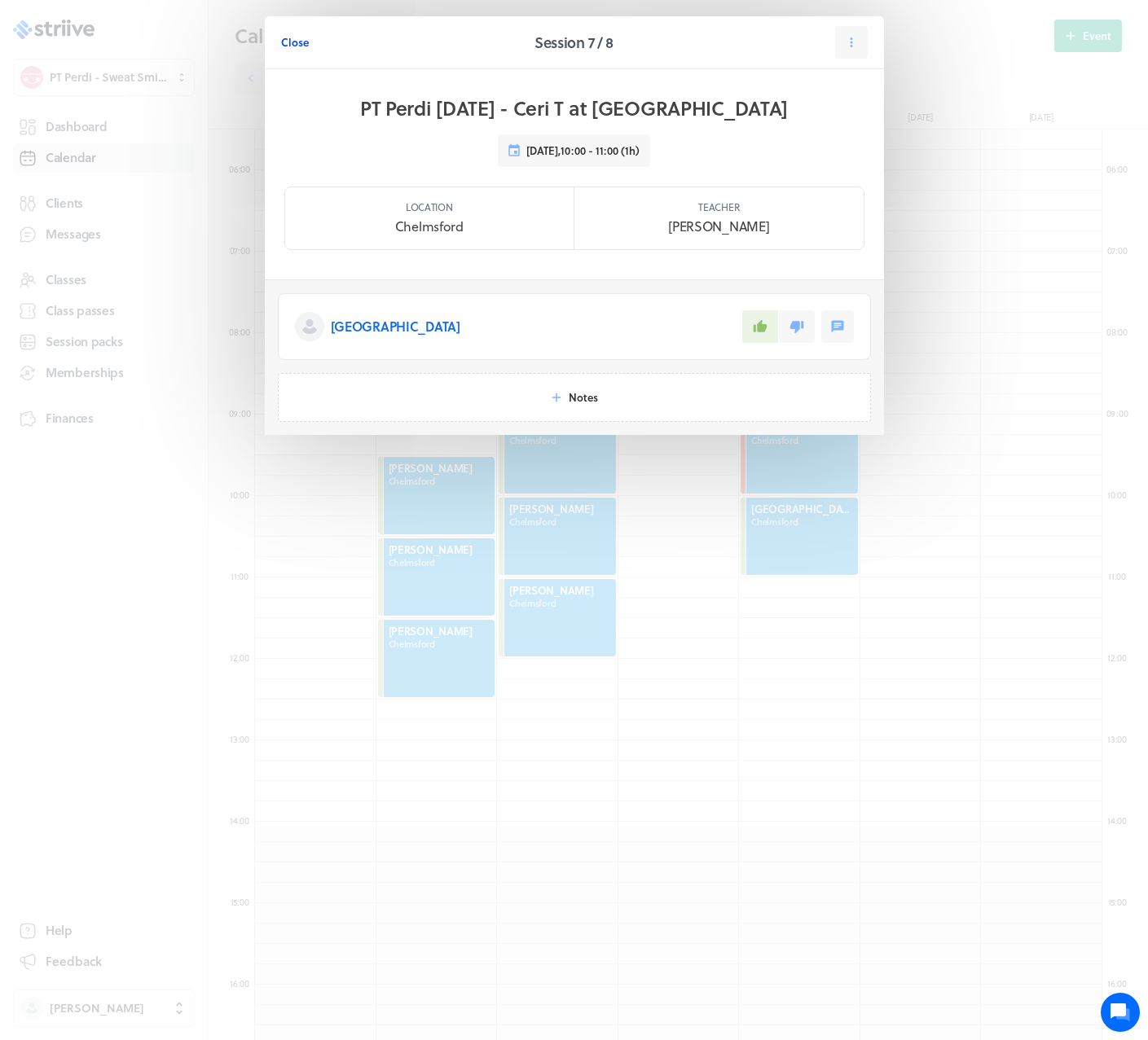
click at [285, 42] on span "Close" at bounding box center [295, 42] width 28 height 15
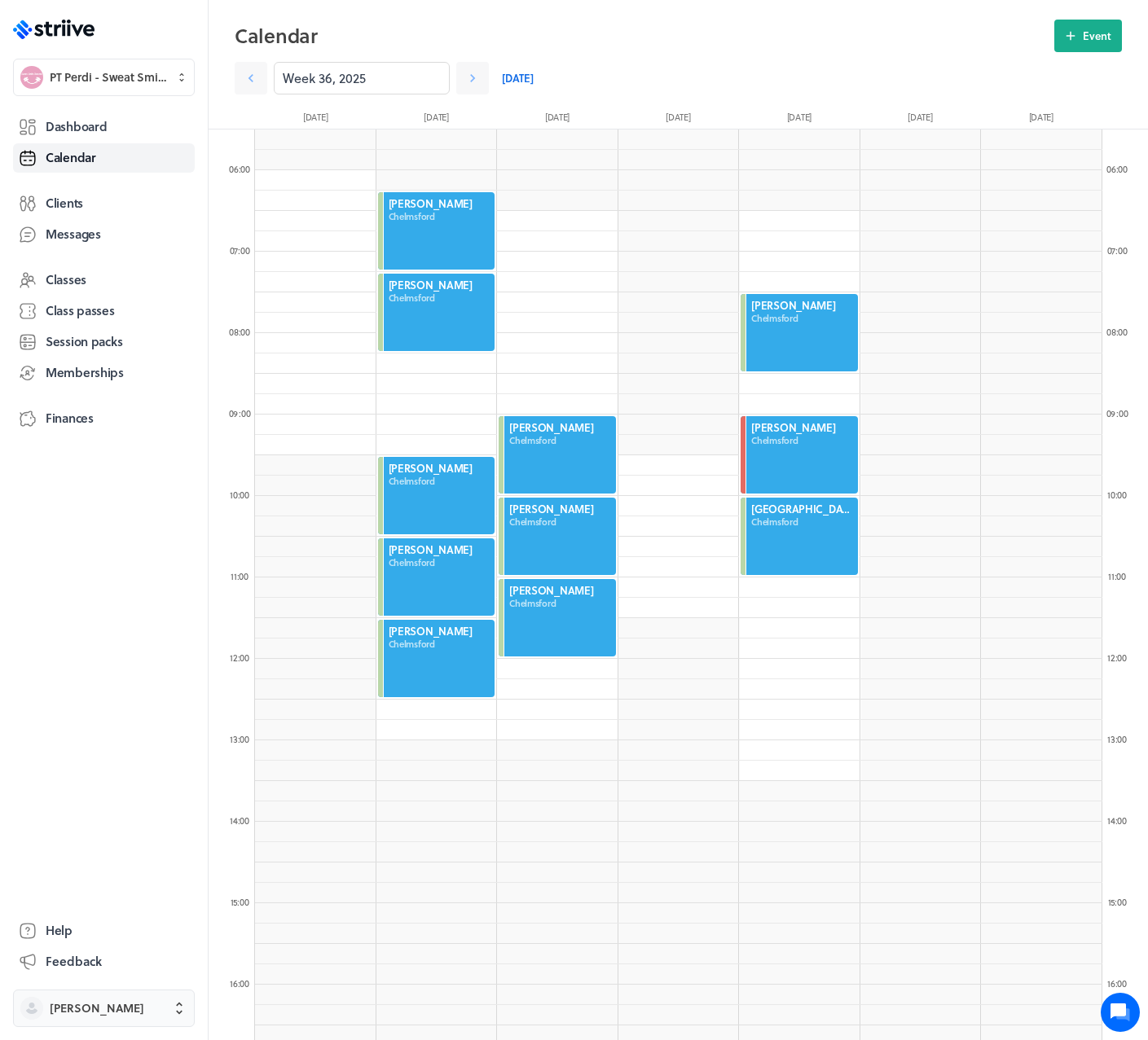
click at [103, 1006] on span "Perdi Harris" at bounding box center [97, 1008] width 95 height 16
click at [96, 993] on button "Sign out" at bounding box center [104, 996] width 169 height 26
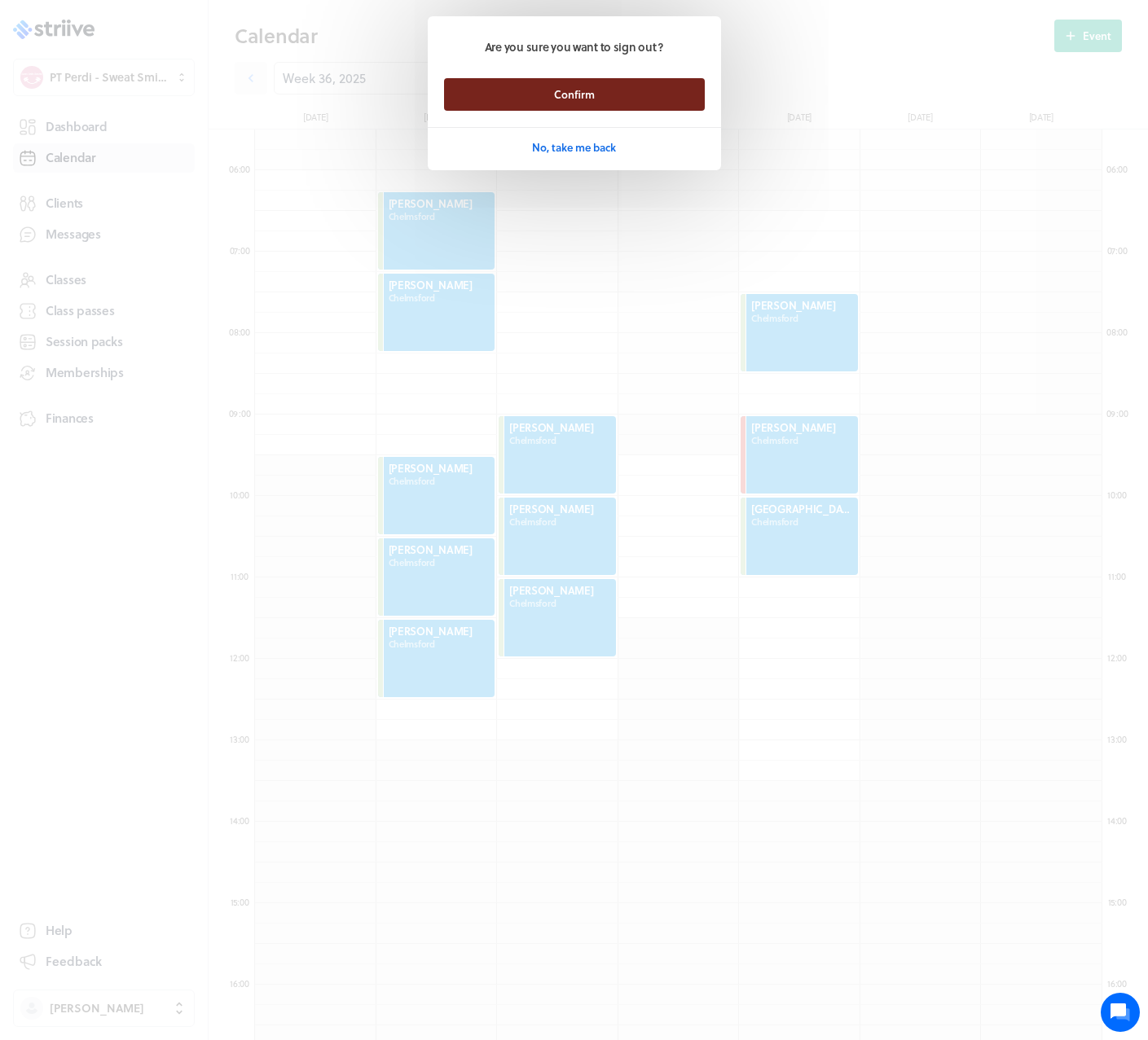
click at [540, 85] on button "Confirm" at bounding box center [574, 94] width 261 height 33
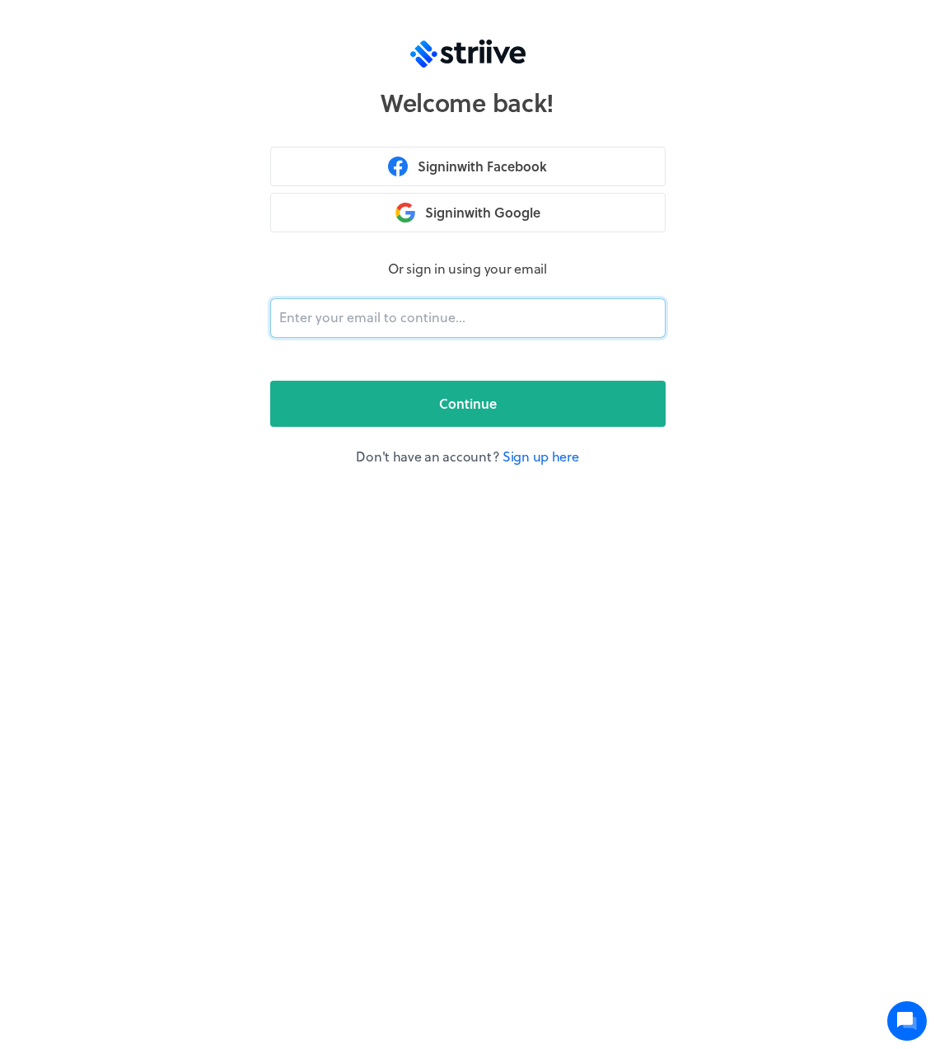
click at [414, 311] on input "email" at bounding box center [467, 318] width 395 height 40
type input "[PERSON_NAME][EMAIL_ADDRESS][DOMAIN_NAME]"
